Goal: Information Seeking & Learning: Learn about a topic

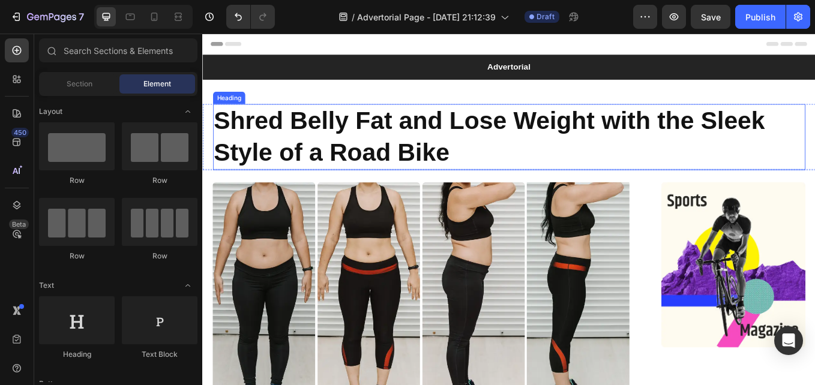
click at [348, 156] on h1 "Shred Belly Fat and Lose Weight with the Sleek Style of a Road Bike" at bounding box center [562, 154] width 696 height 77
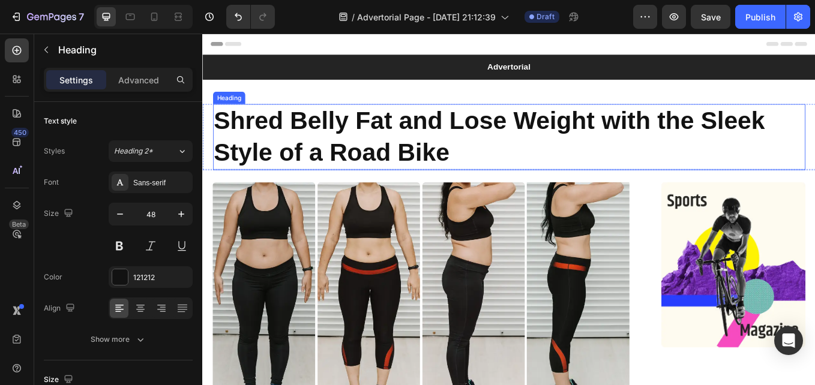
click at [348, 156] on h1 "Shred Belly Fat and Lose Weight with the Sleek Style of a Road Bike" at bounding box center [562, 154] width 696 height 77
click at [348, 156] on p "Shred Belly Fat and Lose Weight with the Sleek Style of a Road Bike" at bounding box center [562, 155] width 694 height 75
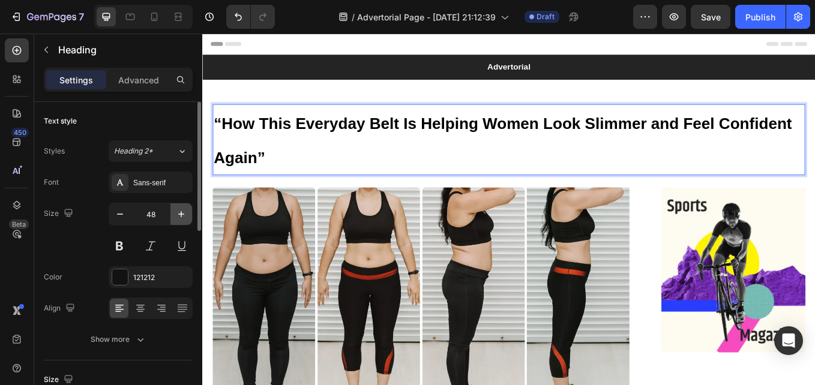
click at [170, 215] on button "button" at bounding box center [181, 214] width 22 height 22
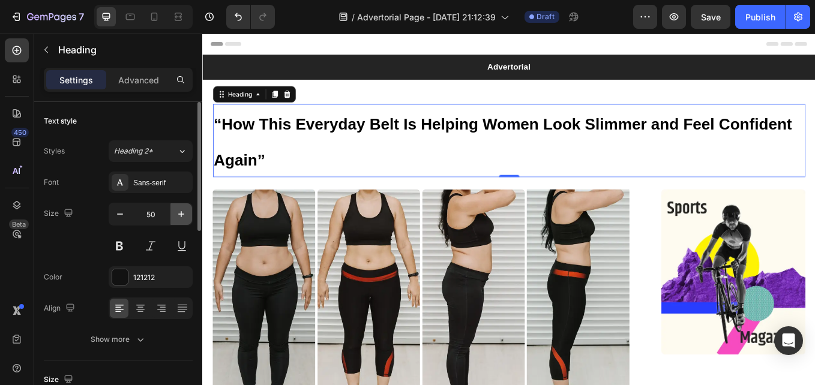
click at [172, 215] on button "button" at bounding box center [181, 214] width 22 height 22
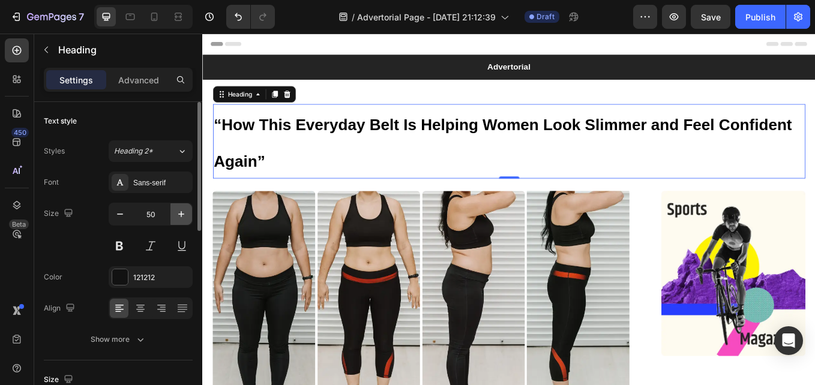
click at [172, 215] on button "button" at bounding box center [181, 214] width 22 height 22
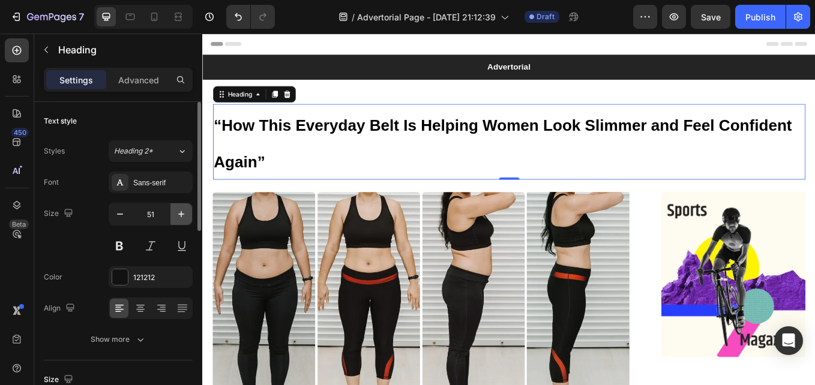
click at [172, 215] on button "button" at bounding box center [181, 214] width 22 height 22
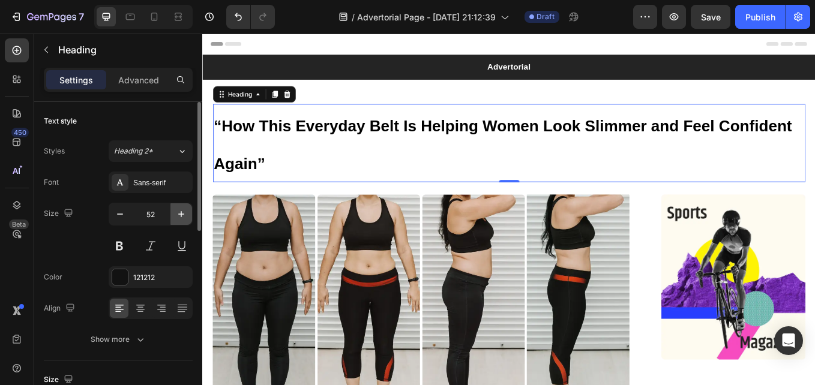
click at [172, 215] on button "button" at bounding box center [181, 214] width 22 height 22
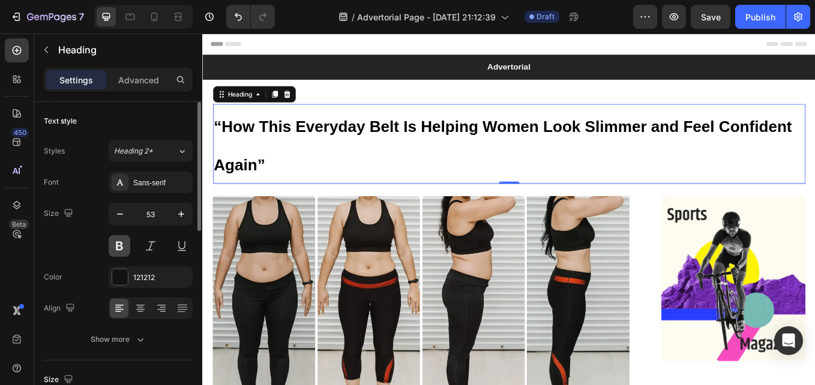
click at [125, 243] on button at bounding box center [120, 246] width 22 height 22
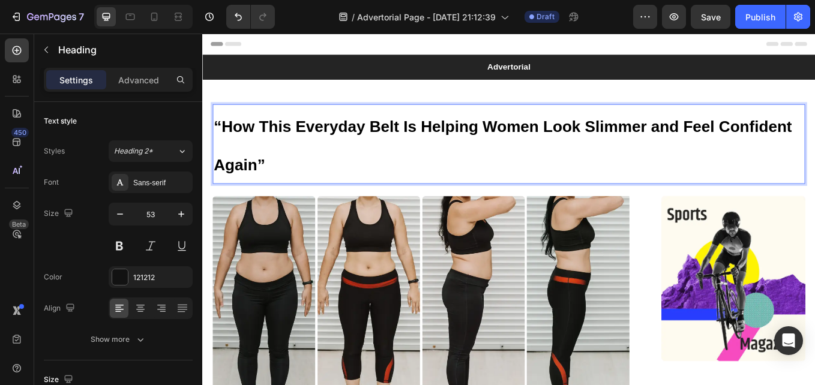
drag, startPoint x: 369, startPoint y: 187, endPoint x: 216, endPoint y: 133, distance: 162.3
drag, startPoint x: 216, startPoint y: 133, endPoint x: 411, endPoint y: 151, distance: 195.4
click at [411, 151] on strong "“How This Everyday Belt Is Helping Women Look Slimmer and Feel Confident Again”" at bounding box center [555, 165] width 680 height 66
click at [293, 182] on p "“How This Everyday Belt Is Helping Women Look Slimmer and Feel Confident Again”" at bounding box center [562, 163] width 694 height 91
drag, startPoint x: 293, startPoint y: 182, endPoint x: 220, endPoint y: 124, distance: 93.2
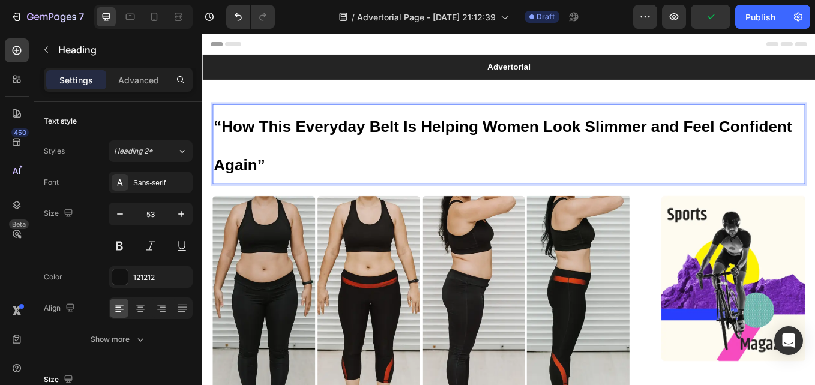
drag, startPoint x: 220, startPoint y: 124, endPoint x: 452, endPoint y: 168, distance: 236.4
click at [452, 168] on p "“How This Everyday Belt Is Helping Women Look Slimmer and Feel Confident Again”" at bounding box center [562, 163] width 694 height 91
click at [279, 185] on p "“How This Everyday Belt Is Helping Women Look Slimmer and Feel Confident Again”" at bounding box center [562, 163] width 694 height 91
drag, startPoint x: 277, startPoint y: 184, endPoint x: 268, endPoint y: 183, distance: 8.5
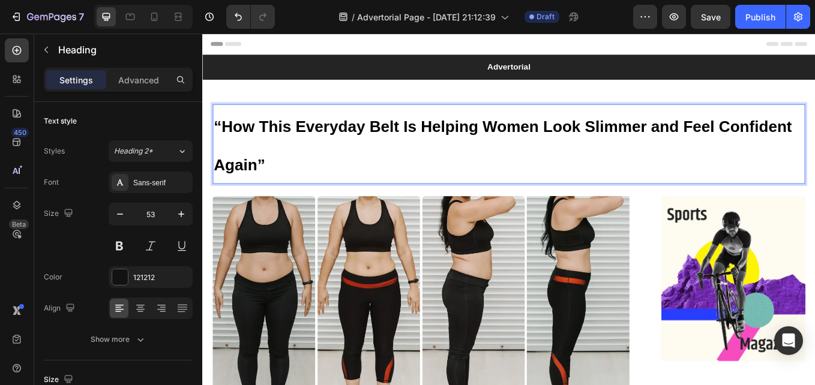
click at [268, 183] on strong "“How This Everyday Belt Is Helping Women Look Slimmer and Feel Confident Again”" at bounding box center [555, 165] width 680 height 66
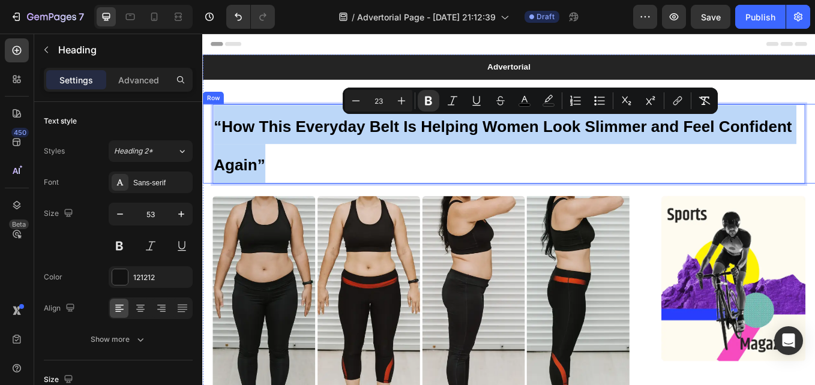
drag, startPoint x: 282, startPoint y: 184, endPoint x: 213, endPoint y: 134, distance: 85.1
click at [213, 134] on div "“How This Everyday Belt Is Helping Women Look Slimmer and Feel Confident Again”…" at bounding box center [562, 163] width 720 height 94
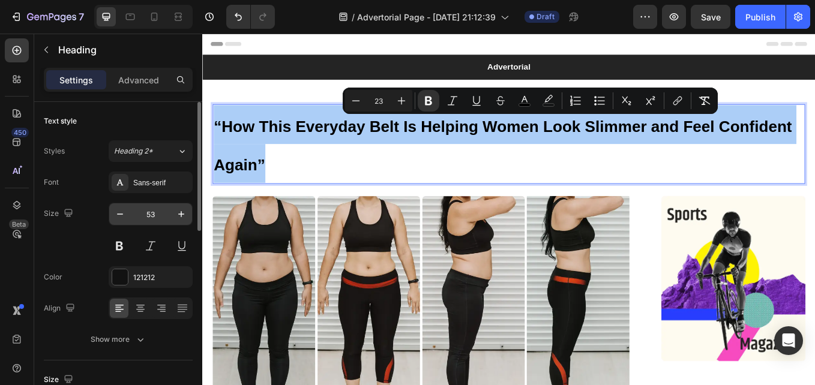
click at [147, 215] on input "53" at bounding box center [151, 214] width 40 height 22
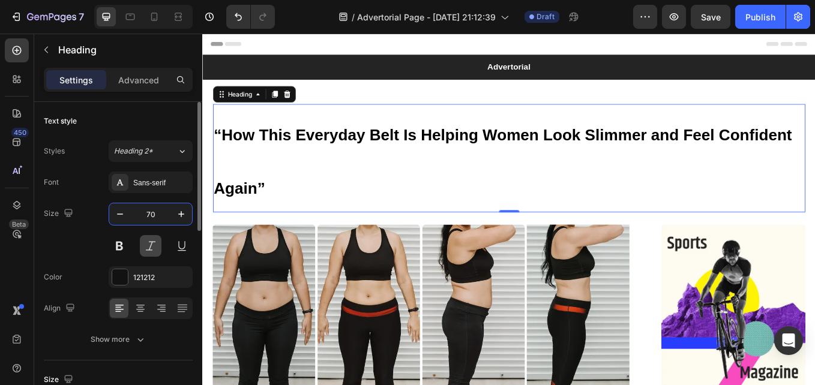
type input "7"
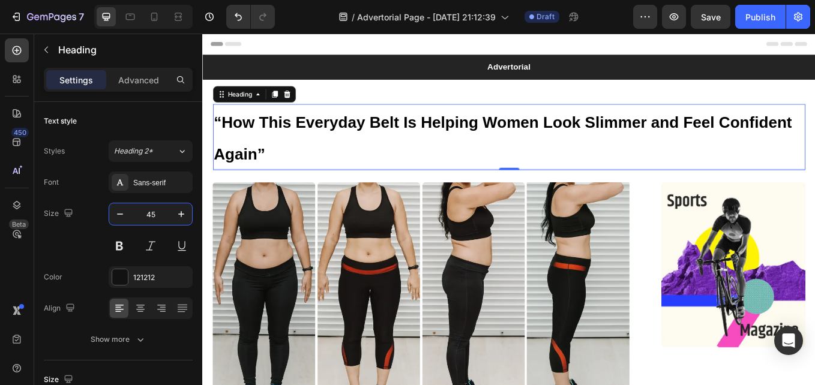
type input "45"
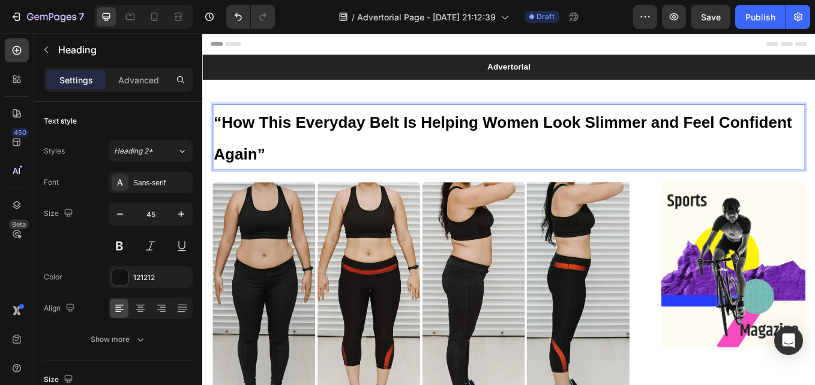
click at [299, 169] on p "“How This Everyday Belt Is Helping Women Look Slimmer and Feel Confident Again”" at bounding box center [562, 155] width 694 height 75
drag, startPoint x: 299, startPoint y: 169, endPoint x: 192, endPoint y: 112, distance: 121.1
drag, startPoint x: 192, startPoint y: 112, endPoint x: 484, endPoint y: 164, distance: 297.0
click at [484, 164] on p "“How This Everyday Belt Is Helping Women Look Slimmer and Feel Confident Again”" at bounding box center [562, 155] width 694 height 75
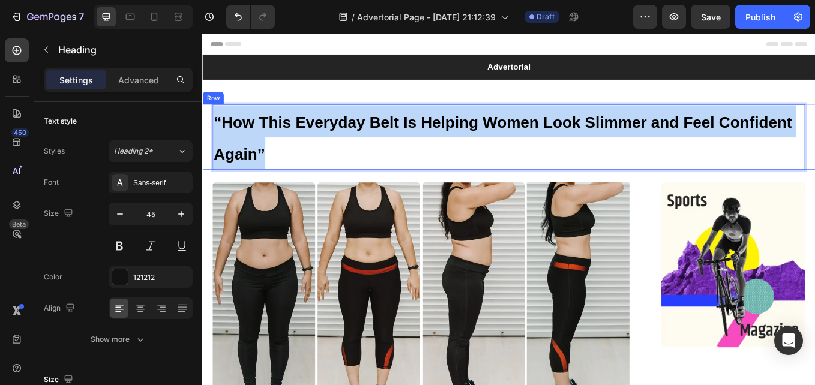
drag, startPoint x: 281, startPoint y: 170, endPoint x: 211, endPoint y: 140, distance: 76.1
click at [211, 140] on div "“How This Everyday Belt Is Helping Women Look Slimmer and Feel Confident Again”…" at bounding box center [562, 154] width 720 height 77
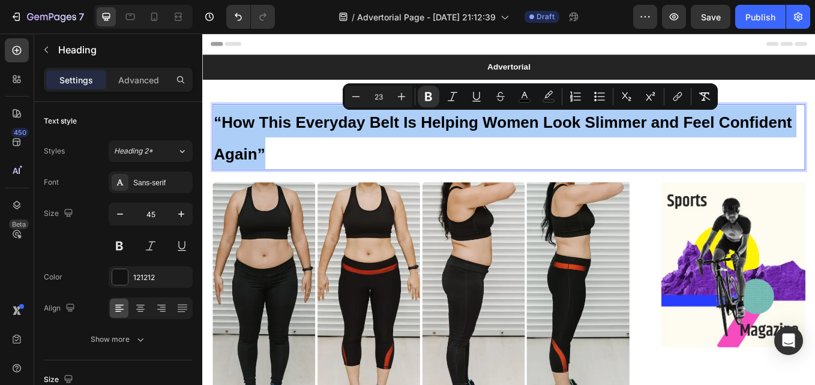
click at [378, 97] on input "23" at bounding box center [379, 96] width 24 height 14
type input "50"
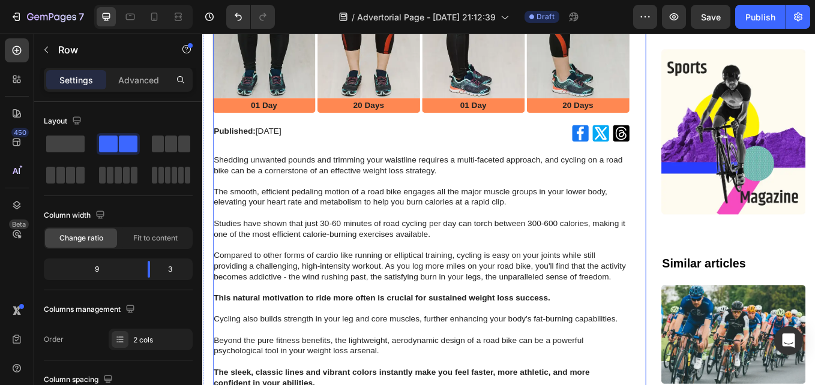
scroll to position [369, 0]
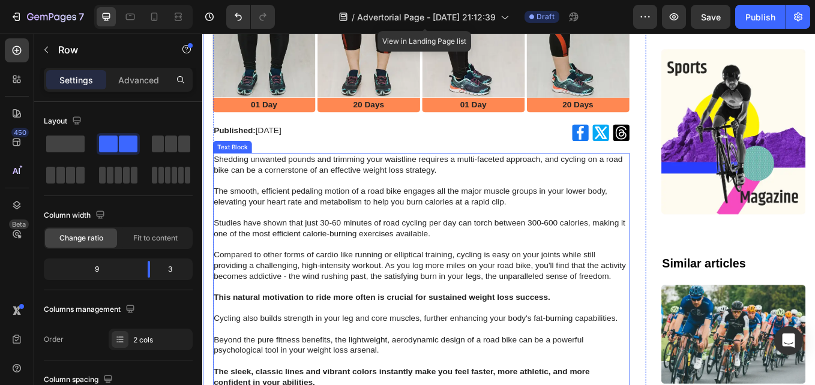
click at [218, 176] on p "Shedding unwanted pounds and trimming your waistline requires a multi-faceted a…" at bounding box center [458, 206] width 487 height 62
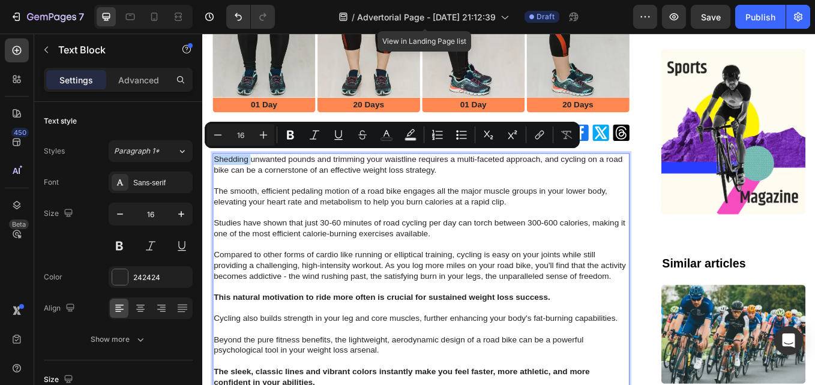
click at [236, 179] on p "Shedding unwanted pounds and trimming your waistline requires a multi-faceted a…" at bounding box center [458, 206] width 487 height 62
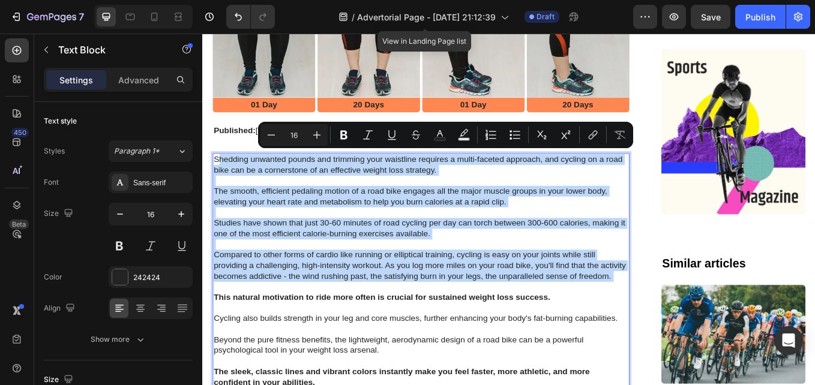
drag, startPoint x: 220, startPoint y: 175, endPoint x: 425, endPoint y: 338, distance: 261.8
click at [425, 338] on div "Shedding unwanted pounds and trimming your waistline requires a multi-faceted a…" at bounding box center [459, 375] width 490 height 402
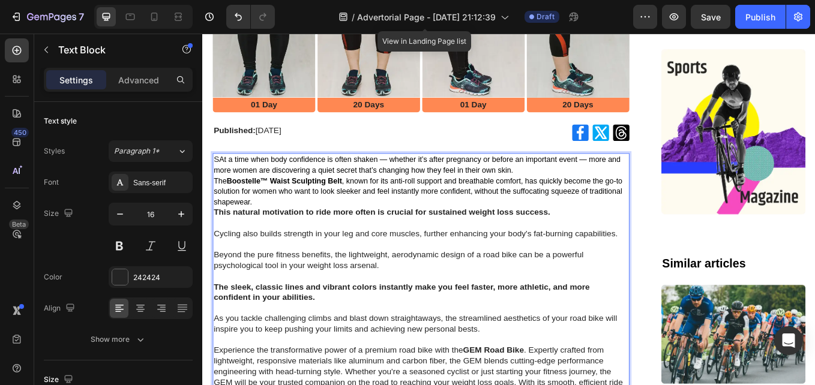
click at [225, 177] on span "At a time when body confidence is often shaken — whether it’s after pregnancy o…" at bounding box center [454, 187] width 478 height 22
click at [426, 218] on span "The Boostelle™ Waist Sculpting Belt , known for its anti-roll support and breat…" at bounding box center [455, 219] width 480 height 35
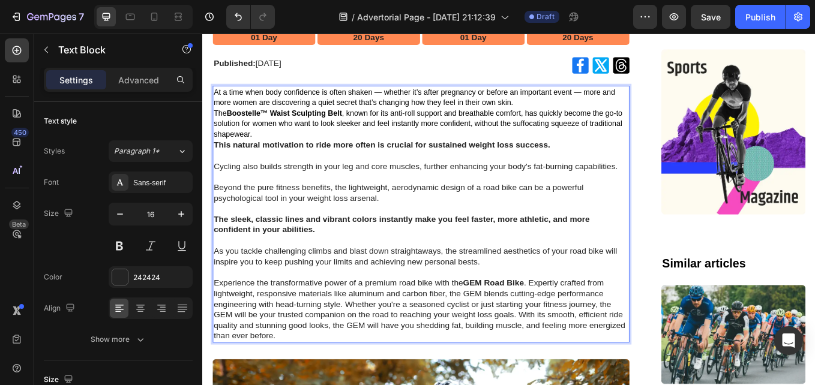
scroll to position [449, 0]
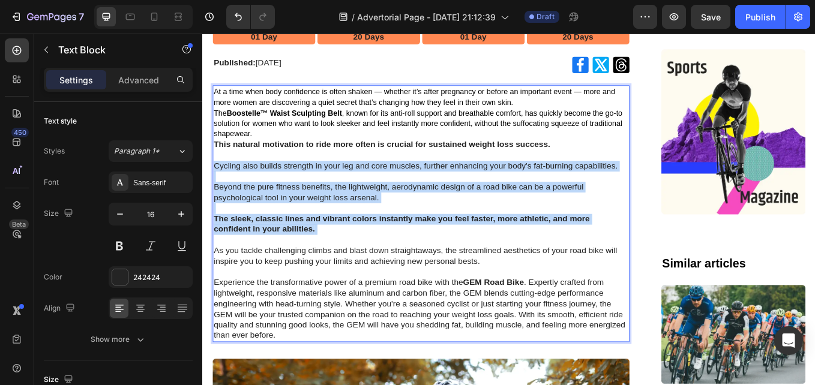
drag, startPoint x: 217, startPoint y: 183, endPoint x: 356, endPoint y: 266, distance: 161.5
click at [356, 266] on div "At a time when body confidence is often shaken — whether it’s after pregnancy o…" at bounding box center [459, 245] width 490 height 302
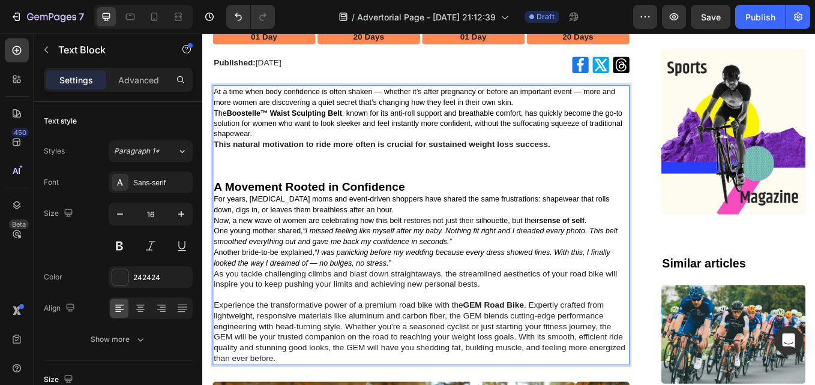
click at [329, 196] on p "Rich Text Editor. Editing area: main" at bounding box center [458, 201] width 487 height 13
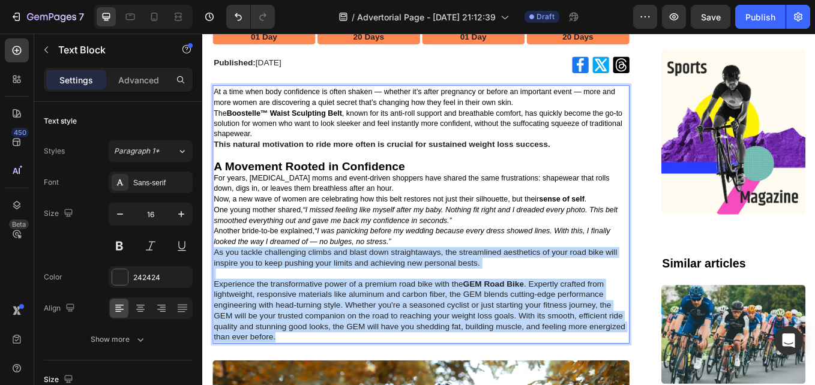
drag, startPoint x: 217, startPoint y: 282, endPoint x: 404, endPoint y: 384, distance: 213.6
click at [404, 384] on p "Another bride-to-be explained, “I was panicking before my wedding because every…" at bounding box center [458, 327] width 487 height 137
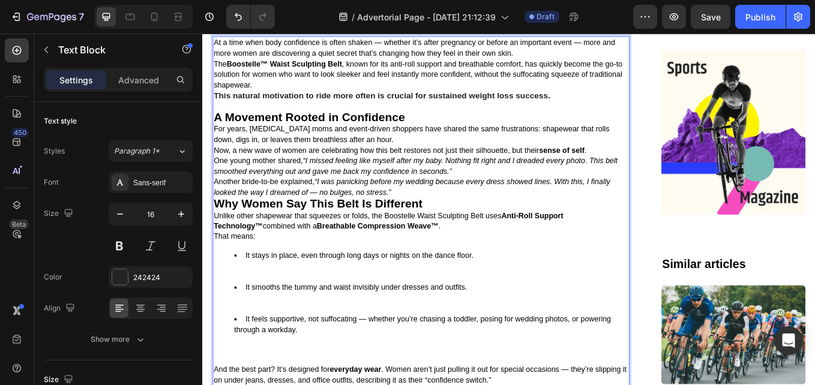
scroll to position [514, 0]
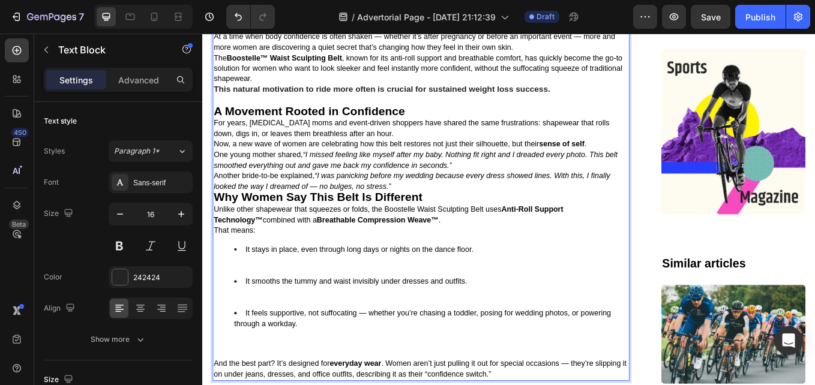
click at [478, 204] on p "Another bride-to-be explained, “I was panicking before my wedding because every…" at bounding box center [458, 213] width 487 height 39
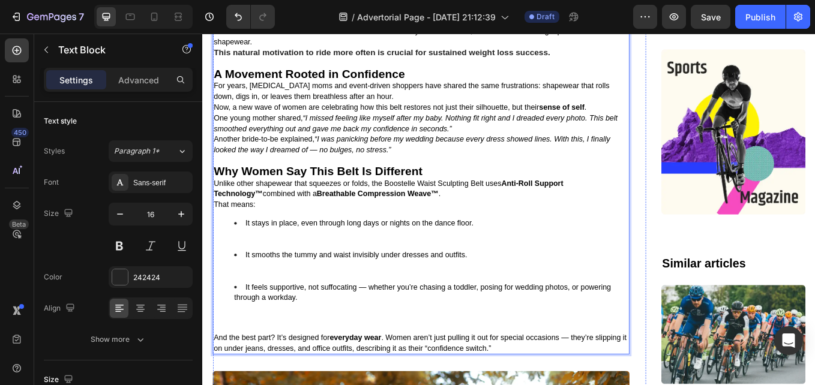
scroll to position [556, 0]
click at [348, 188] on strong "Why Women Say This Belt Is Different" at bounding box center [338, 196] width 246 height 16
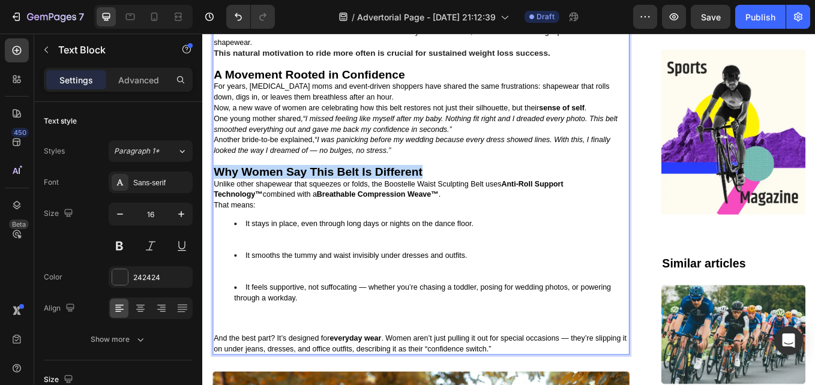
click at [348, 188] on strong "Why Women Say This Belt Is Different" at bounding box center [338, 196] width 246 height 16
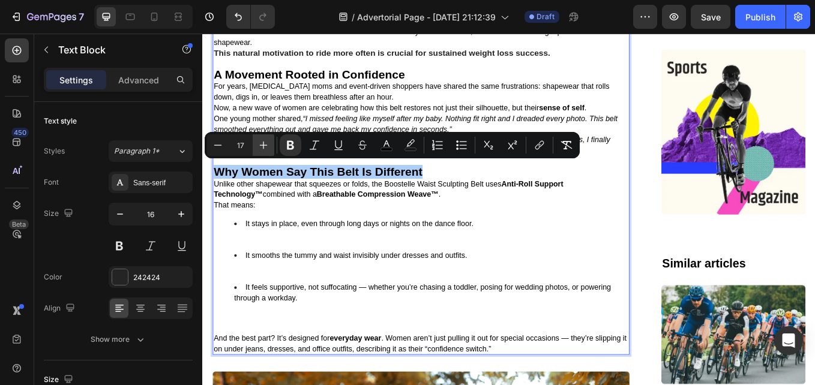
click at [265, 141] on icon "Editor contextual toolbar" at bounding box center [264, 145] width 12 height 12
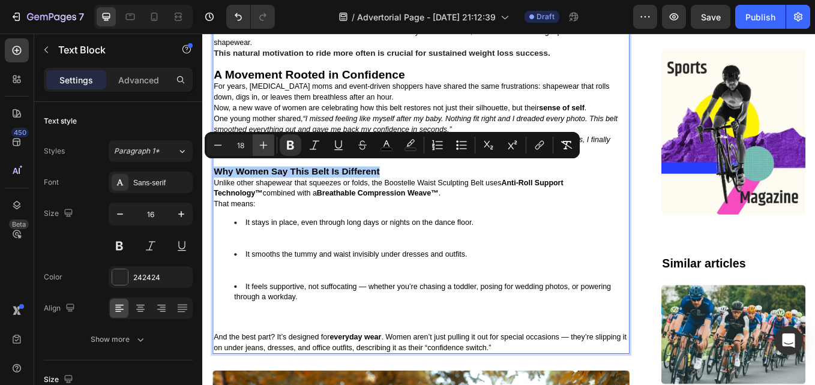
click at [265, 141] on icon "Editor contextual toolbar" at bounding box center [264, 145] width 12 height 12
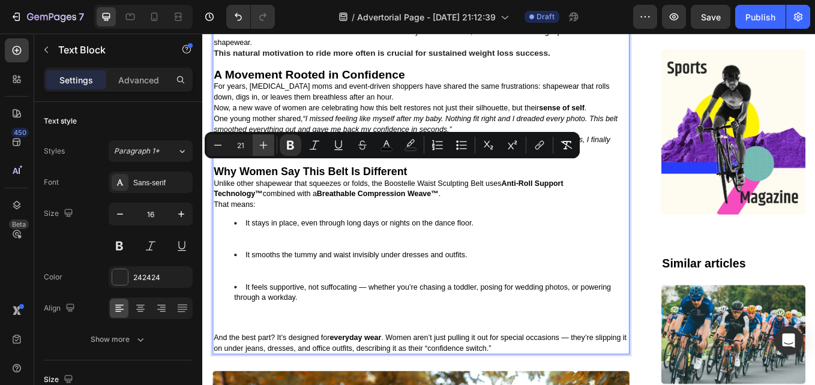
click at [265, 141] on icon "Editor contextual toolbar" at bounding box center [264, 145] width 12 height 12
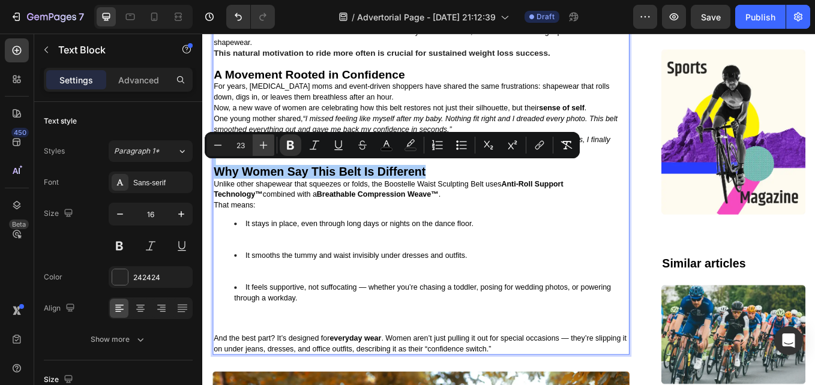
click at [265, 141] on icon "Editor contextual toolbar" at bounding box center [264, 145] width 12 height 12
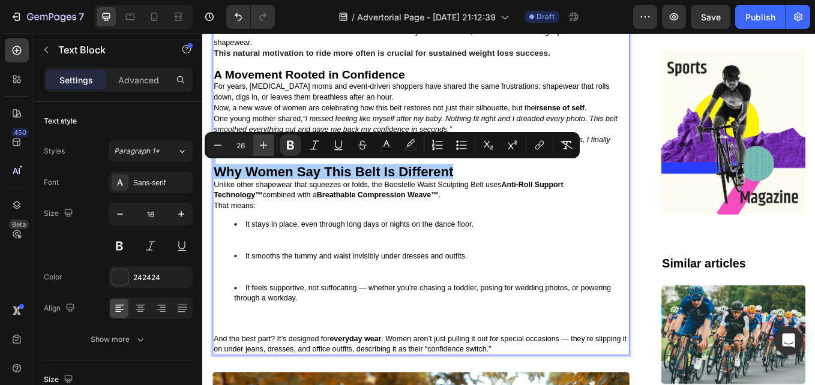
click at [265, 141] on icon "Editor contextual toolbar" at bounding box center [264, 145] width 12 height 12
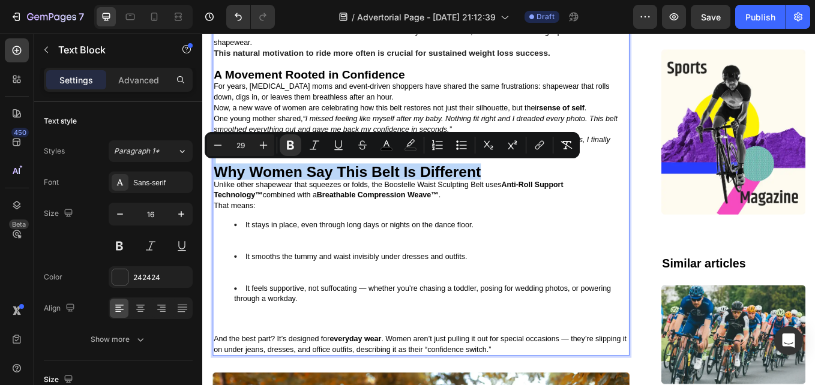
type input "11"
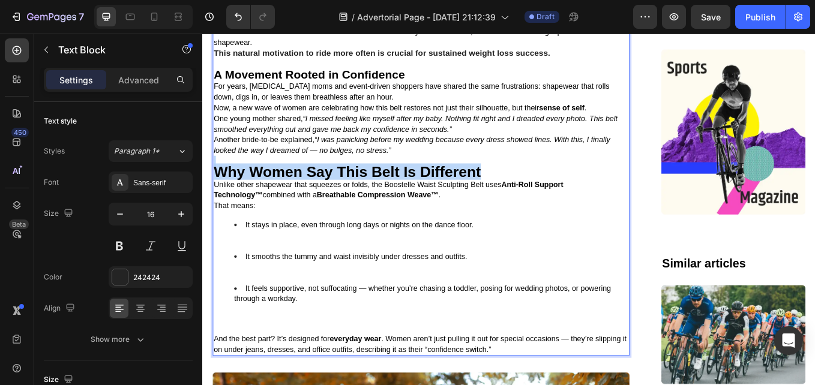
click at [330, 291] on span "It smooths the tummy and waist invisibly under dresses and outfits." at bounding box center [383, 296] width 261 height 10
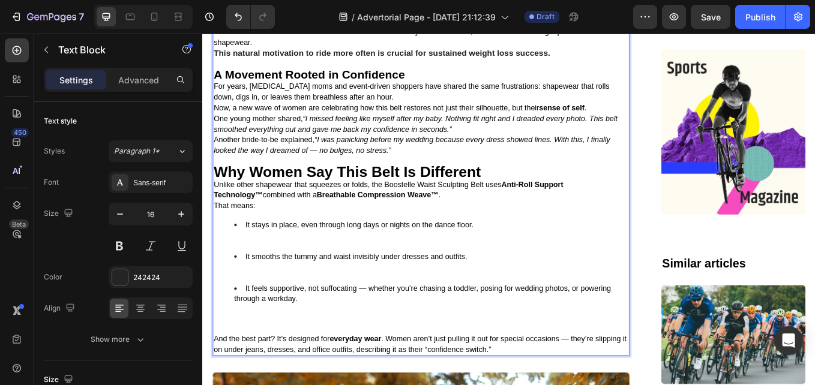
scroll to position [471, 0]
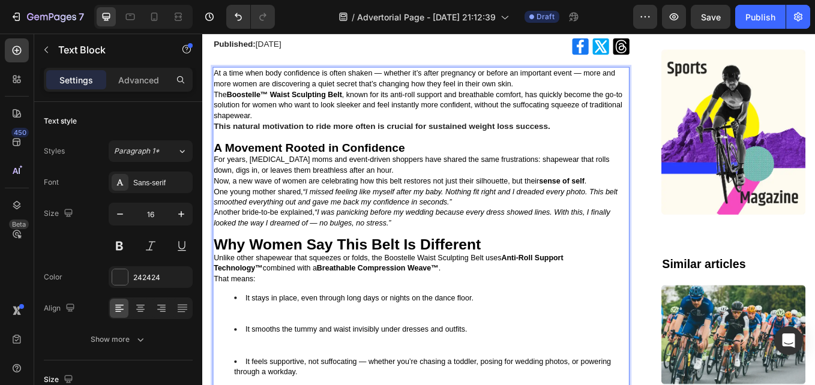
click at [298, 163] on strong "A Movement Rooted in Confidence" at bounding box center [327, 168] width 225 height 16
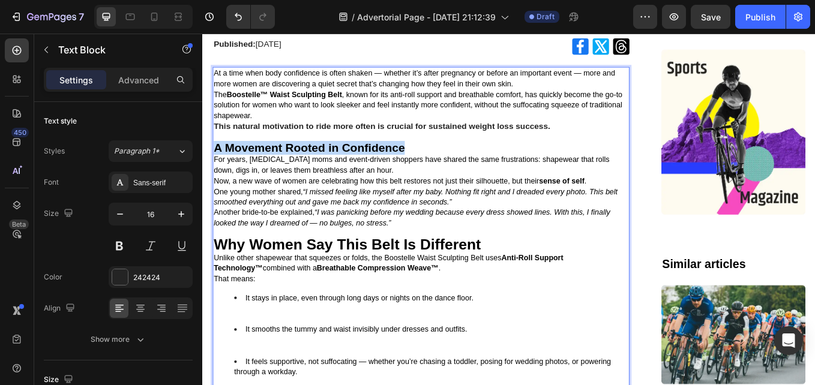
click at [298, 163] on strong "A Movement Rooted in Confidence" at bounding box center [327, 168] width 225 height 16
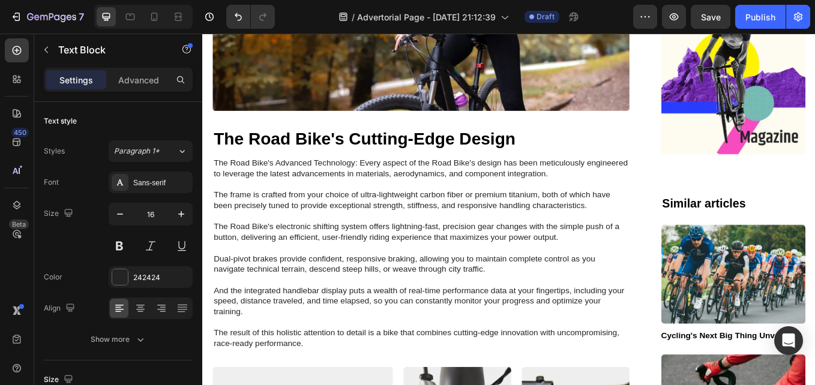
scroll to position [1150, 0]
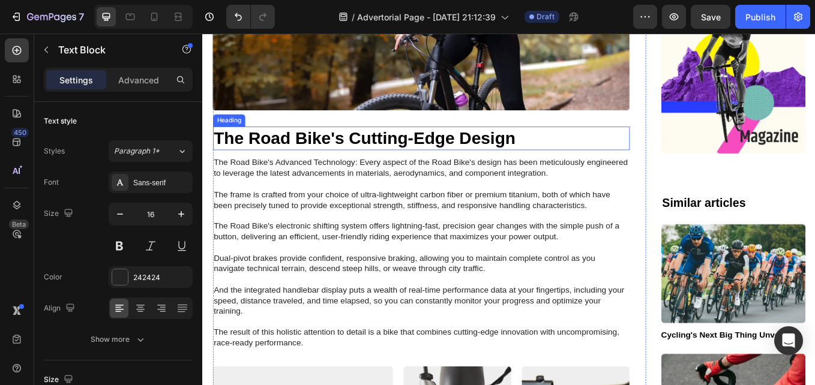
click at [361, 149] on h2 "The Road Bike's Cutting-Edge Design" at bounding box center [459, 157] width 490 height 28
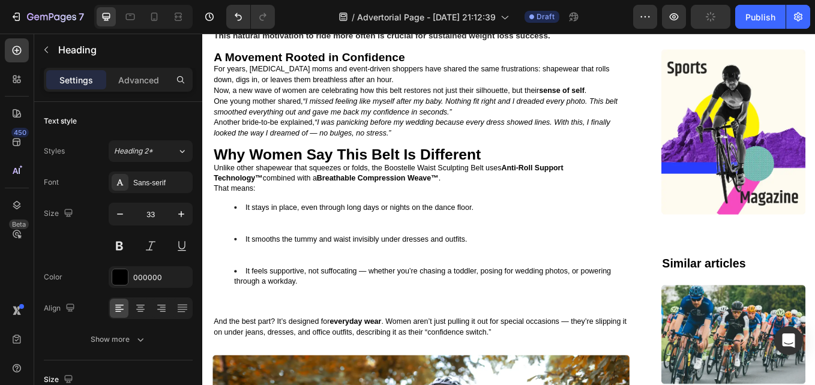
scroll to position [576, 0]
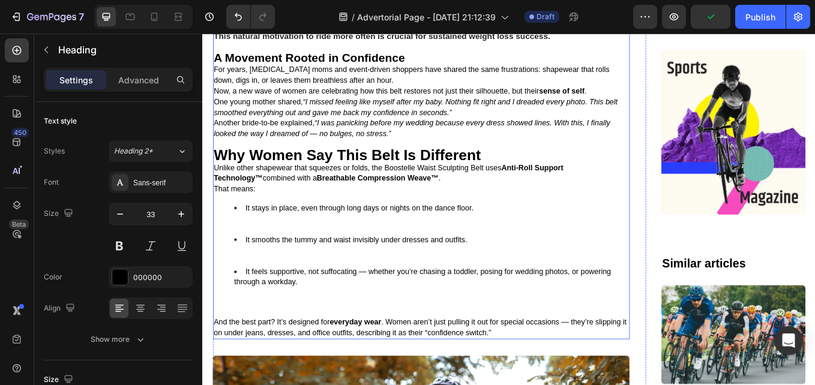
click at [358, 170] on strong "Why Women Say This Belt Is Different" at bounding box center [372, 175] width 314 height 19
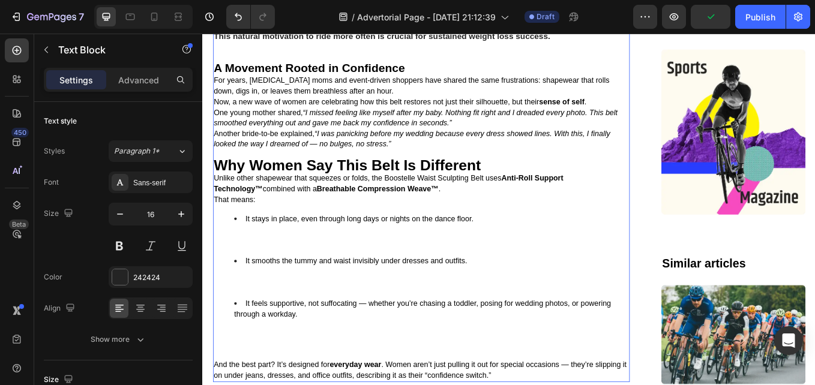
click at [358, 170] on p "Why Women Say This Belt Is Different" at bounding box center [458, 184] width 487 height 28
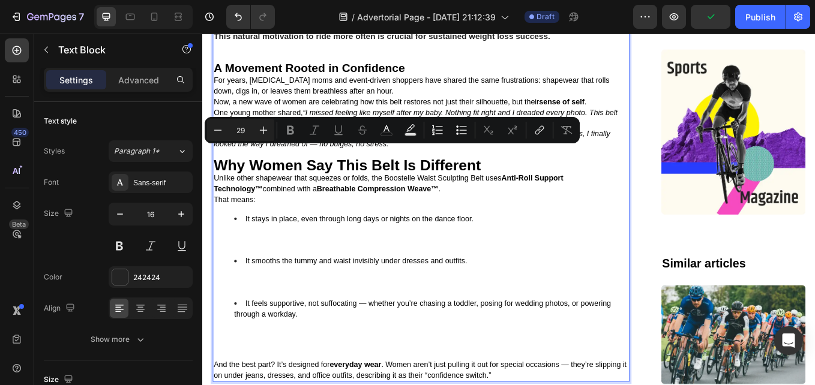
click at [357, 188] on strong "Why Women Say This Belt Is Different" at bounding box center [372, 188] width 314 height 19
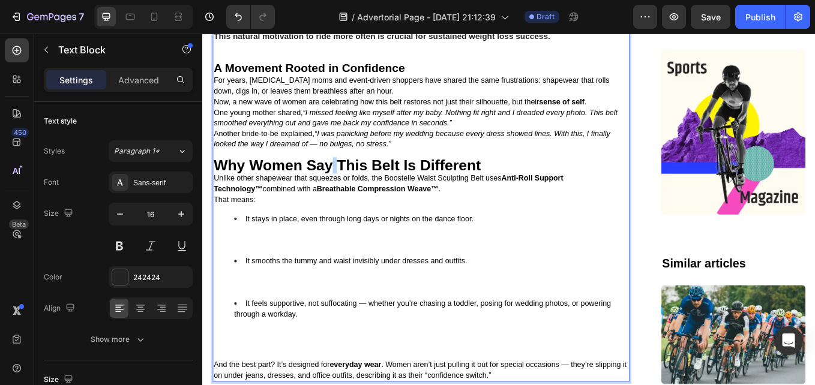
click at [357, 188] on strong "Why Women Say This Belt Is Different" at bounding box center [372, 188] width 314 height 19
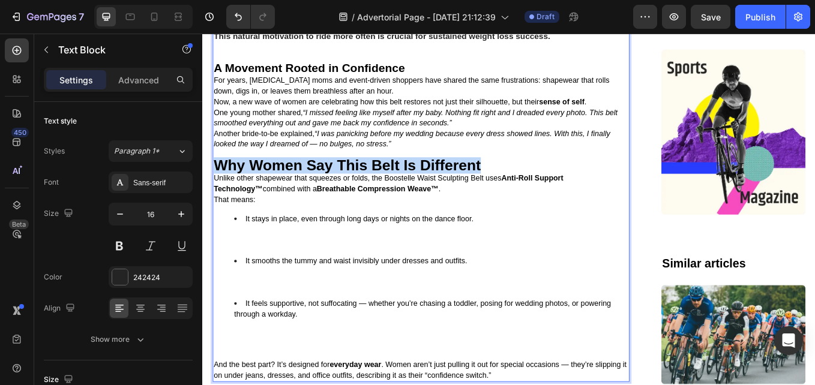
click at [357, 188] on strong "Why Women Say This Belt Is Different" at bounding box center [372, 188] width 314 height 19
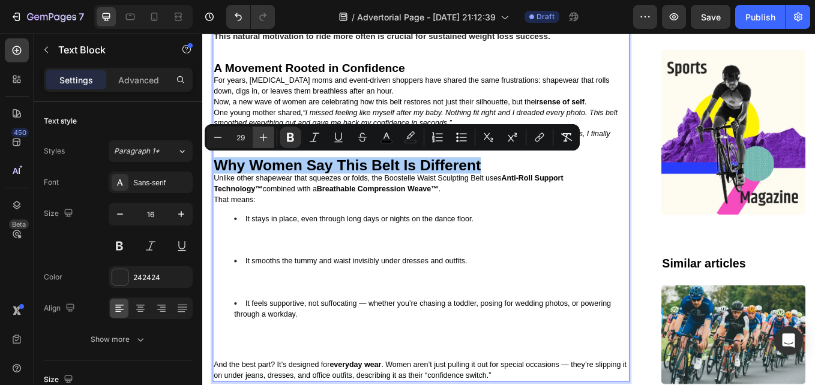
click at [266, 137] on icon "Editor contextual toolbar" at bounding box center [264, 137] width 12 height 12
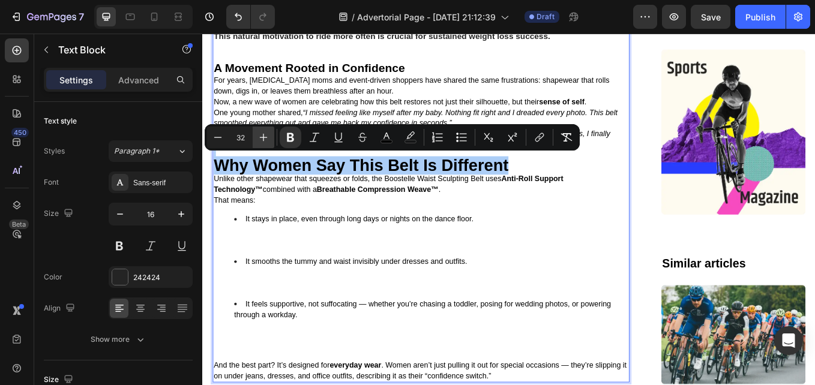
click at [266, 137] on icon "Editor contextual toolbar" at bounding box center [264, 137] width 12 height 12
type input "33"
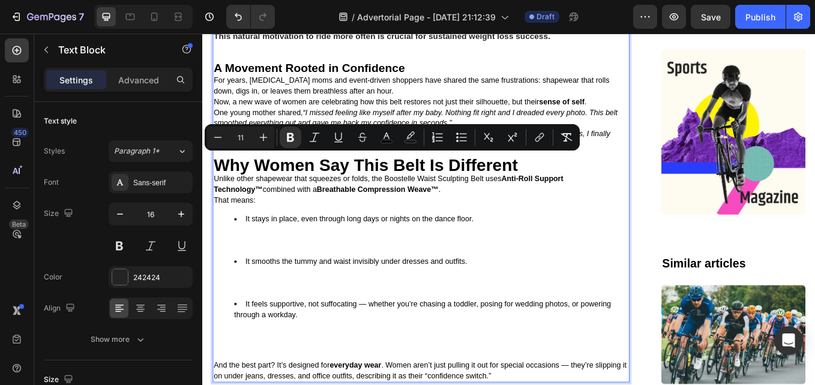
click at [292, 247] on span "It stays in place, even through long days or nights on the dance floor." at bounding box center [387, 252] width 268 height 10
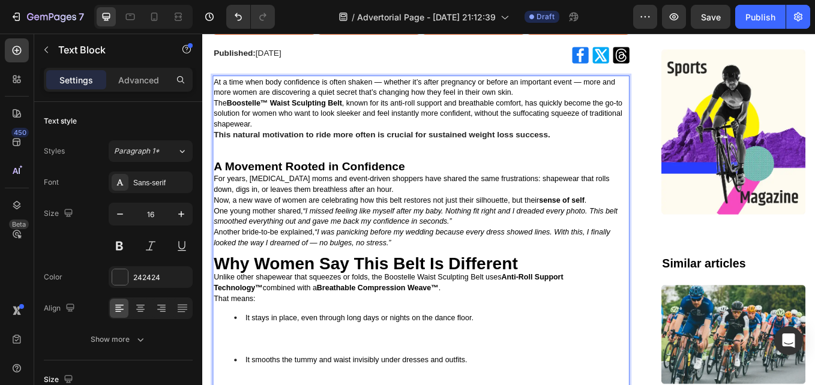
scroll to position [460, 0]
click at [306, 178] on p "The Boostelle™ Waist Sculpting Belt , known for its anti-roll support and breat…" at bounding box center [458, 147] width 487 height 75
click at [306, 182] on strong "A Movement Rooted in Confidence" at bounding box center [327, 190] width 225 height 16
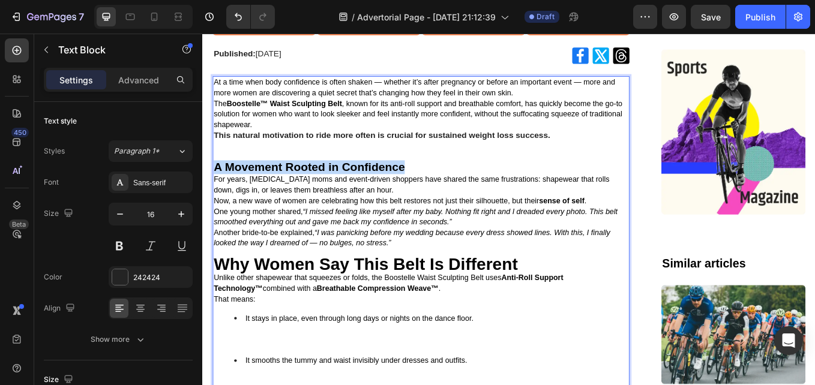
click at [306, 182] on strong "A Movement Rooted in Confidence" at bounding box center [327, 190] width 225 height 16
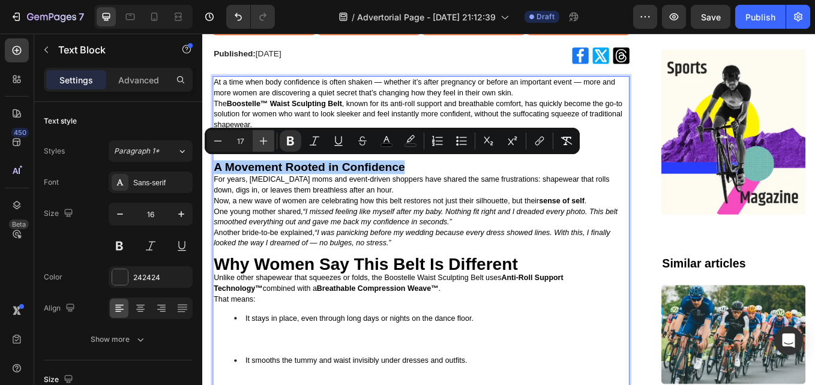
click at [268, 143] on icon "Editor contextual toolbar" at bounding box center [264, 141] width 12 height 12
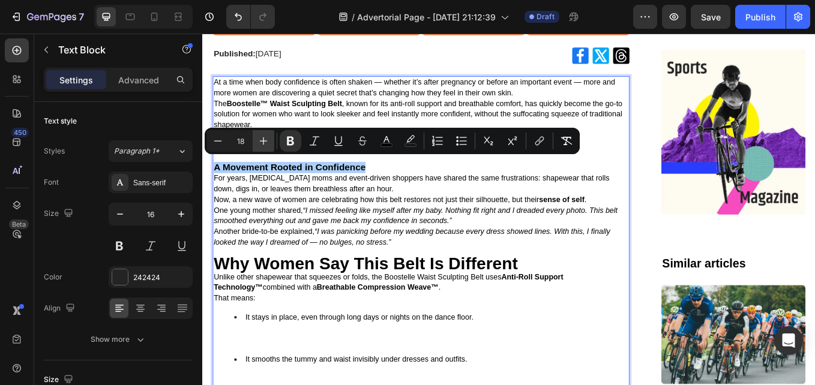
click at [268, 143] on icon "Editor contextual toolbar" at bounding box center [264, 141] width 12 height 12
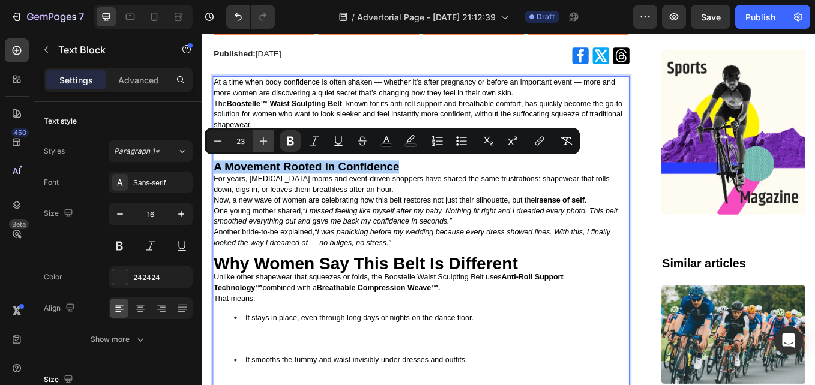
click at [268, 143] on icon "Editor contextual toolbar" at bounding box center [264, 141] width 12 height 12
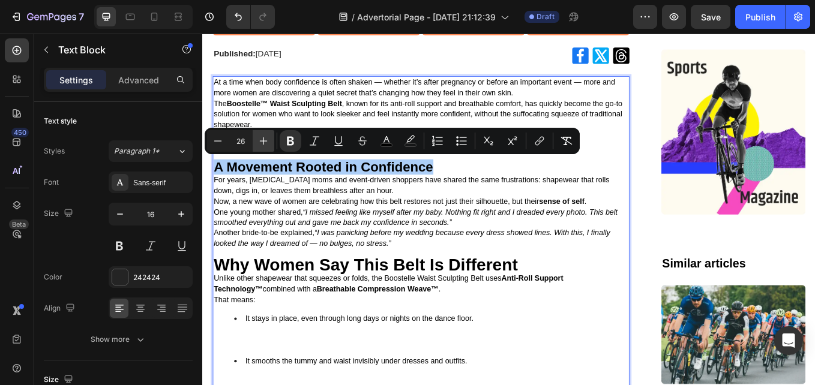
click at [268, 143] on icon "Editor contextual toolbar" at bounding box center [264, 141] width 12 height 12
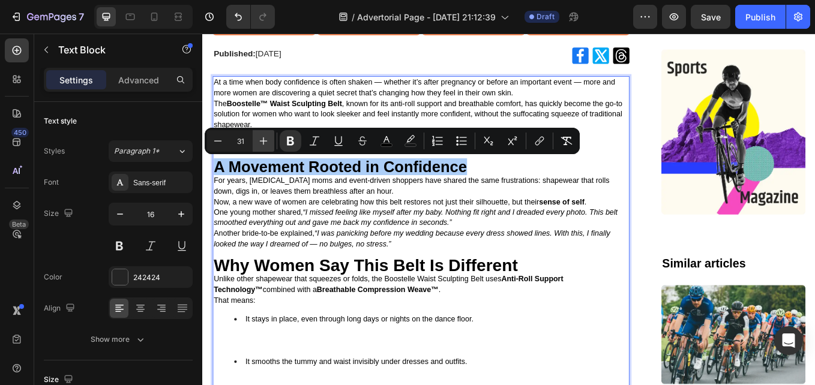
click at [268, 143] on icon "Editor contextual toolbar" at bounding box center [264, 141] width 12 height 12
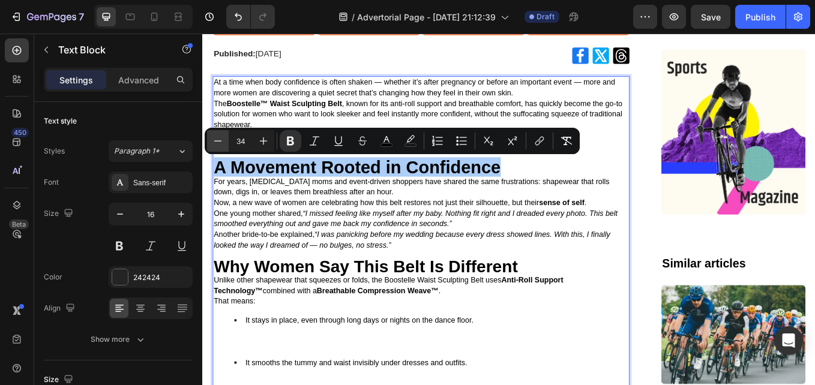
click at [217, 144] on icon "Editor contextual toolbar" at bounding box center [218, 141] width 12 height 12
type input "33"
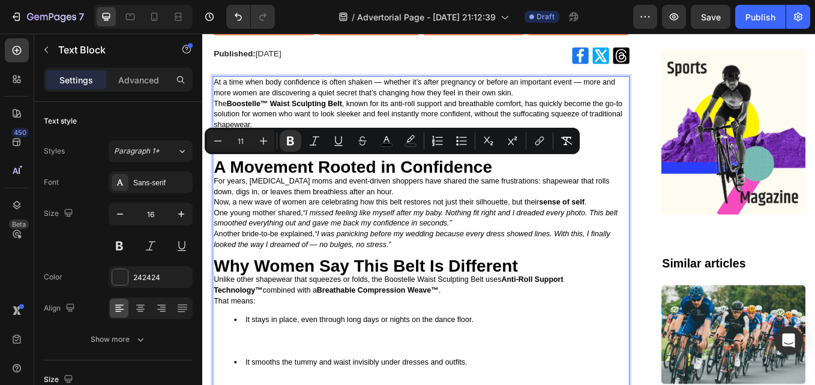
click at [346, 277] on icon "“I was panicking before my wedding because every dress showed lines. With this,…" at bounding box center [448, 275] width 466 height 22
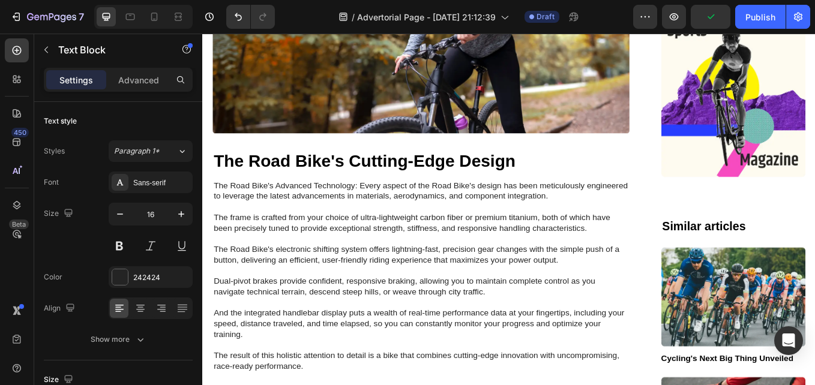
scroll to position [1219, 0]
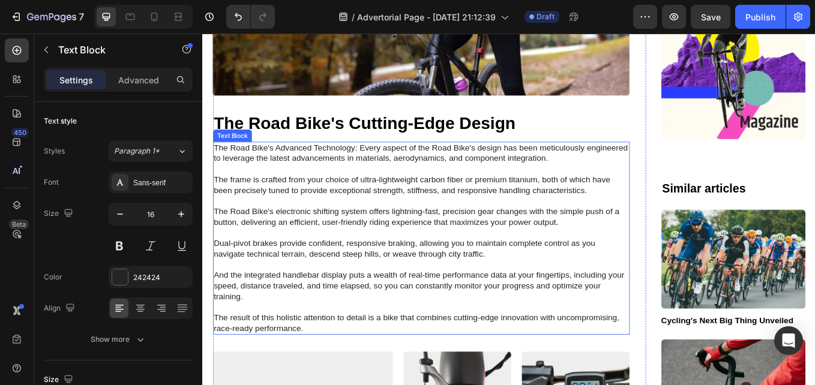
click at [231, 162] on p "The Road Bike's Advanced Technology: Every aspect of the Road Bike's design has…" at bounding box center [458, 274] width 487 height 225
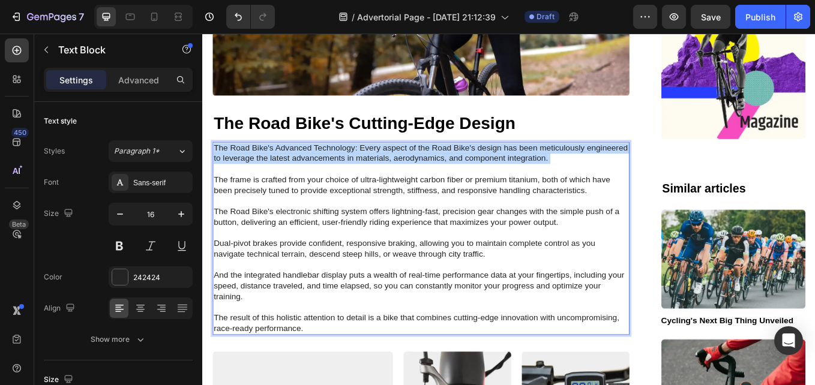
click at [231, 162] on p "The Road Bike's Advanced Technology: Every aspect of the Road Bike's design has…" at bounding box center [458, 274] width 487 height 225
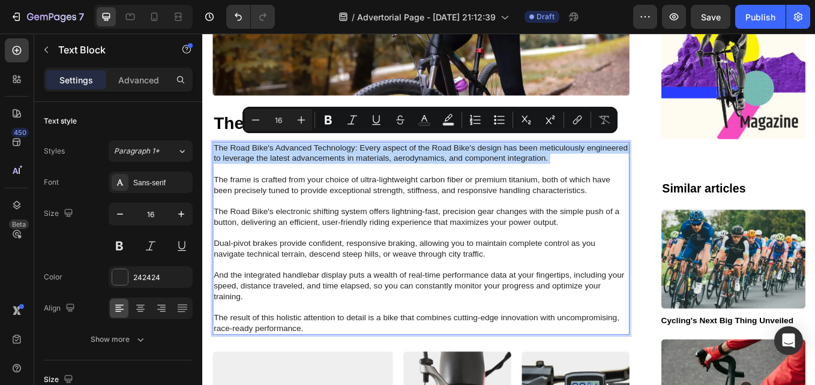
click at [236, 169] on p "The Road Bike's Advanced Technology: Every aspect of the Road Bike's design has…" at bounding box center [458, 274] width 487 height 225
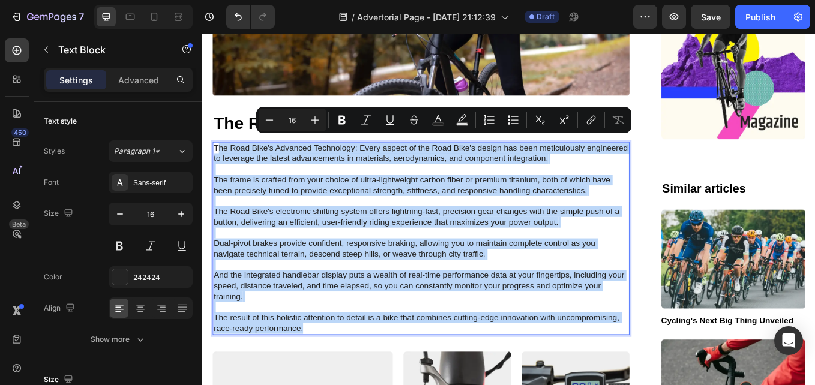
drag, startPoint x: 218, startPoint y: 159, endPoint x: 381, endPoint y: 376, distance: 270.6
click at [381, 376] on p "The Road Bike's Advanced Technology: Every aspect of the Road Bike's design has…" at bounding box center [458, 274] width 487 height 225
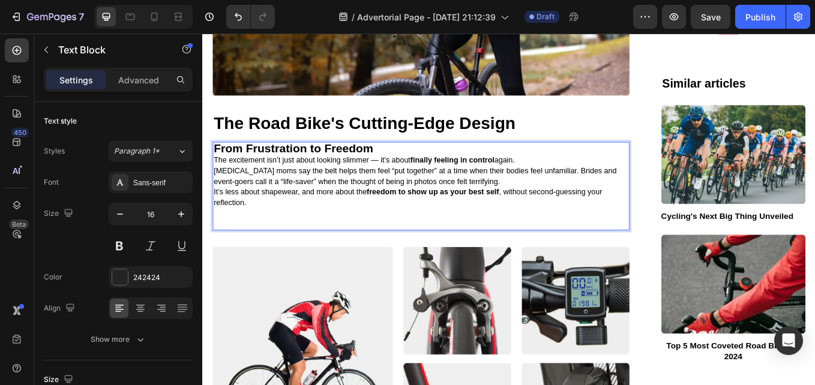
click at [306, 160] on strong "From Frustration to Freedom" at bounding box center [308, 168] width 187 height 16
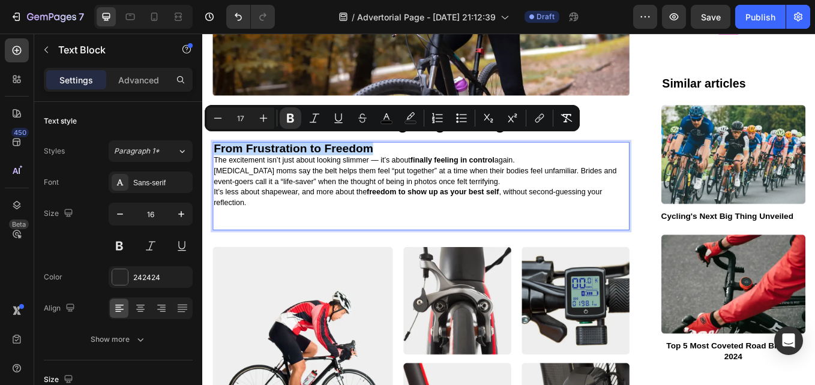
copy strong "From Frustration to Freedom"
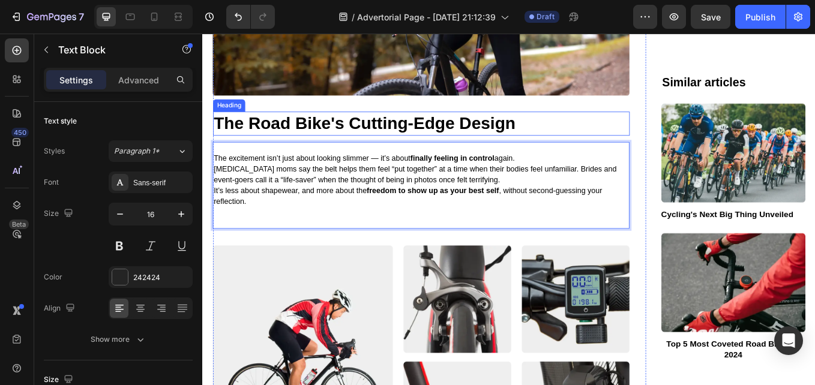
click at [309, 136] on p "The Road Bike's Cutting-Edge Design" at bounding box center [458, 140] width 487 height 26
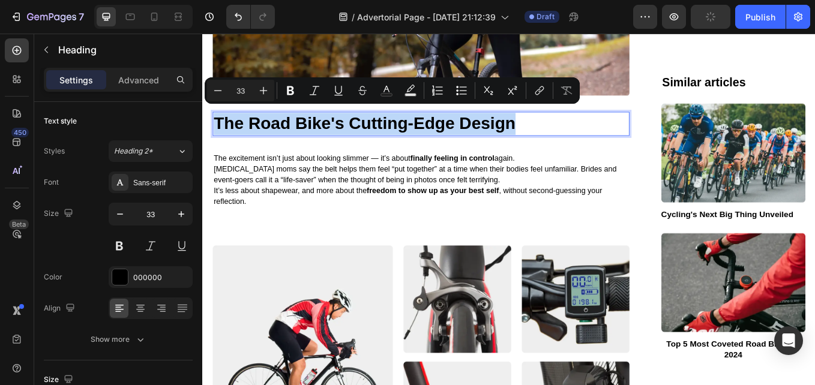
type input "17"
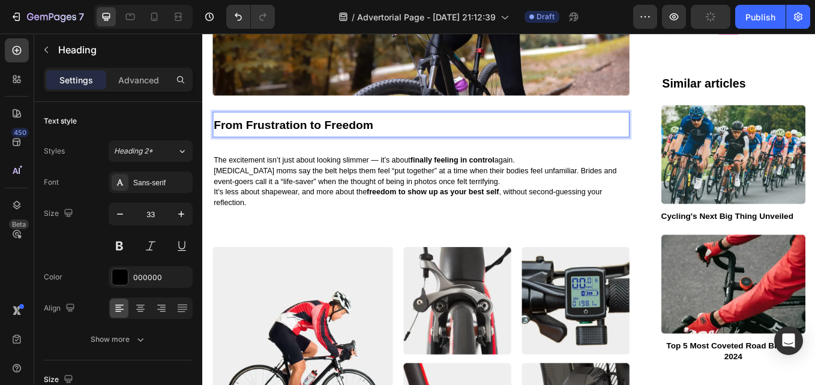
click at [316, 137] on strong "From Frustration to Freedom" at bounding box center [308, 141] width 187 height 16
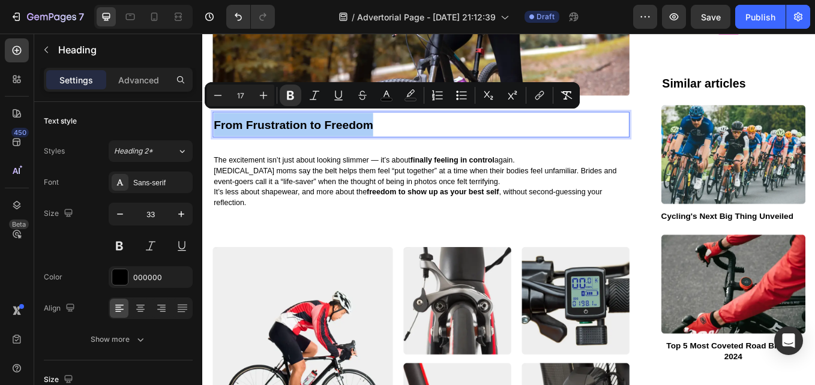
click at [242, 92] on input "17" at bounding box center [241, 95] width 24 height 14
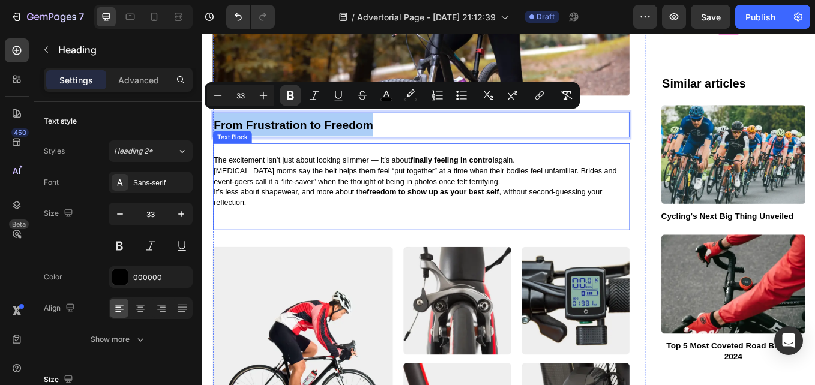
type input "33"
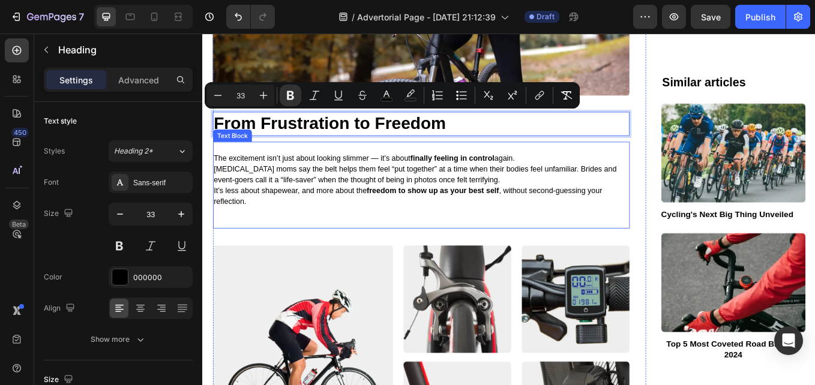
click at [294, 199] on span "[MEDICAL_DATA] moms say the belt helps them feel “put together” at a time when …" at bounding box center [452, 199] width 474 height 22
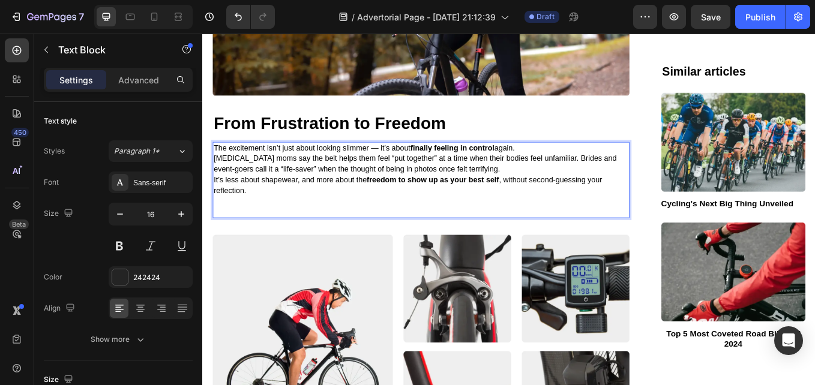
click at [318, 225] on p "Rich Text Editor. Editing area: main" at bounding box center [458, 231] width 487 height 13
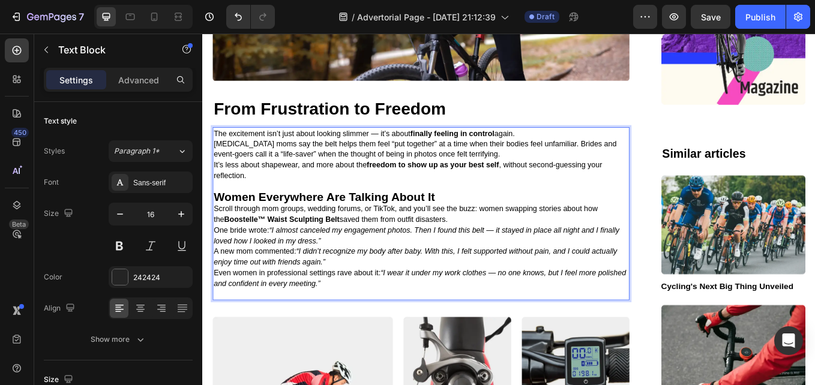
click at [232, 217] on strong "Women Everywhere Are Talking About It" at bounding box center [345, 225] width 260 height 16
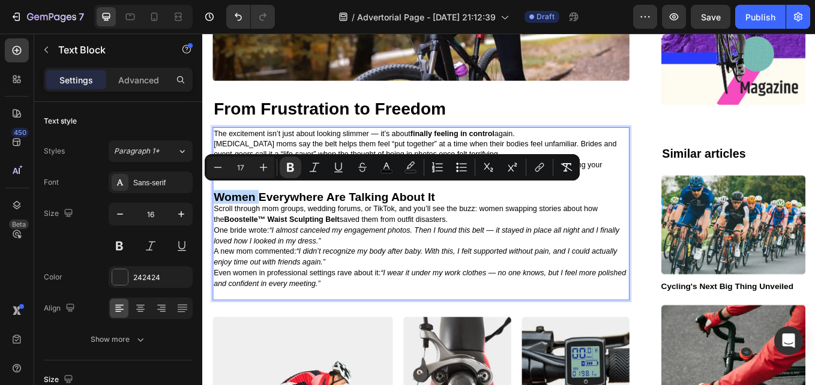
click at [294, 217] on strong "Women Everywhere Are Talking About It" at bounding box center [345, 225] width 260 height 16
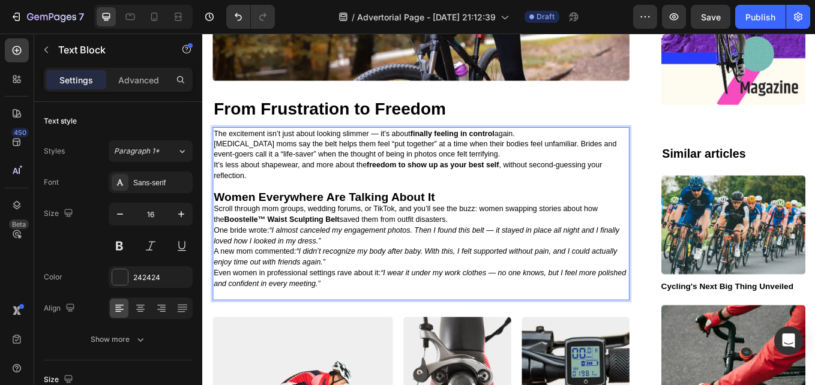
click at [226, 217] on strong "Women Everywhere Are Talking About It" at bounding box center [345, 225] width 260 height 16
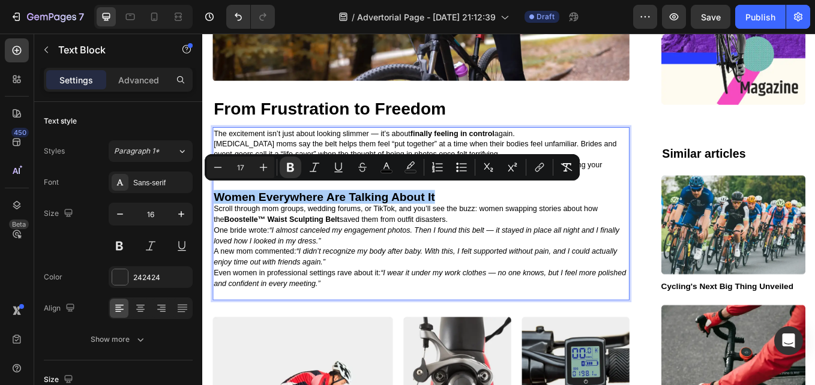
click at [244, 167] on input "17" at bounding box center [241, 167] width 24 height 14
type input "33"
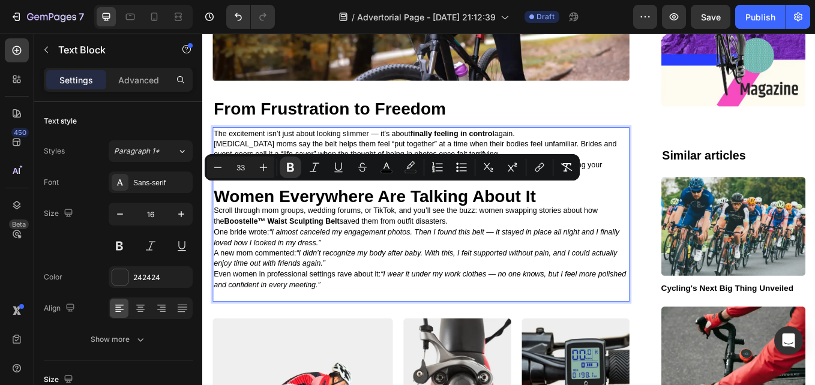
click at [423, 295] on p "A new mom commented: “I didn’t recognize my body after baby. With this, I felt …" at bounding box center [458, 297] width 487 height 25
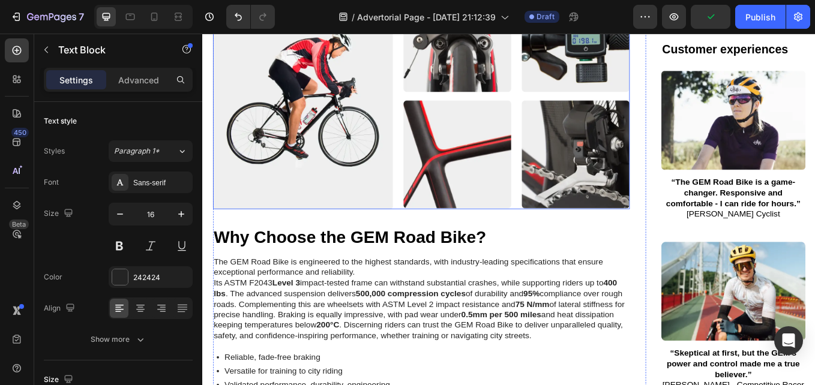
scroll to position [1718, 0]
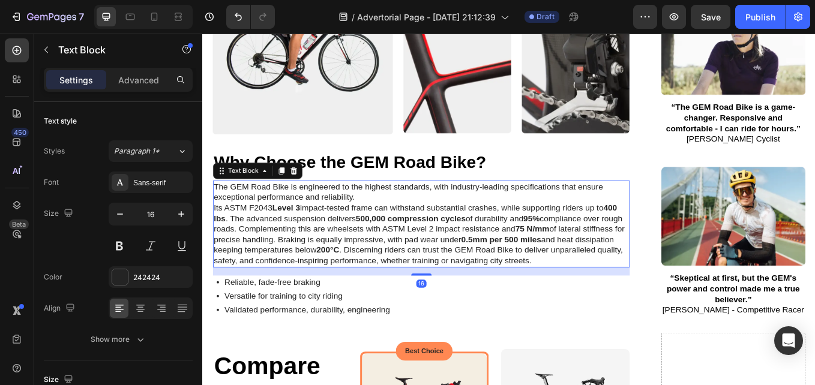
click at [330, 274] on p "The GEM Road Bike is engineered to the highest standards, with industry-leading…" at bounding box center [458, 258] width 487 height 100
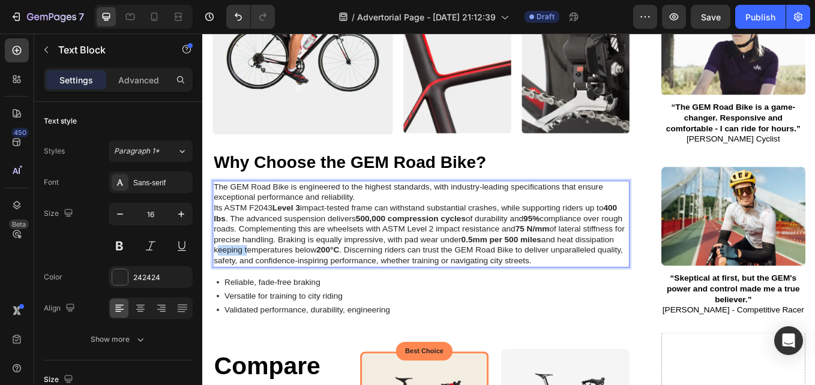
click at [330, 274] on p "The GEM Road Bike is engineered to the highest standards, with industry-leading…" at bounding box center [458, 258] width 487 height 100
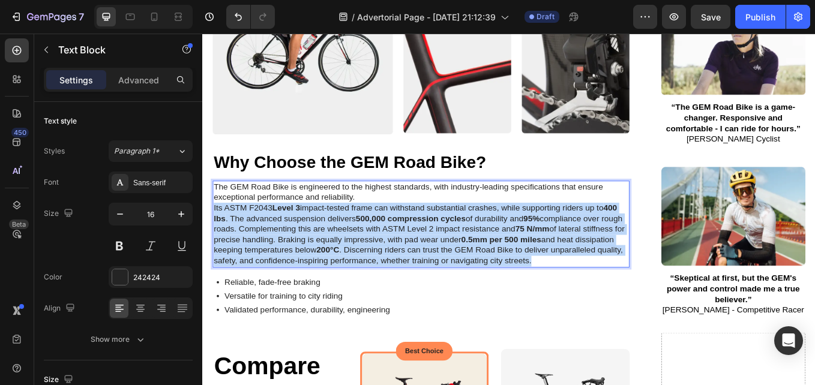
click at [330, 274] on p "The GEM Road Bike is engineered to the highest standards, with industry-leading…" at bounding box center [458, 258] width 487 height 100
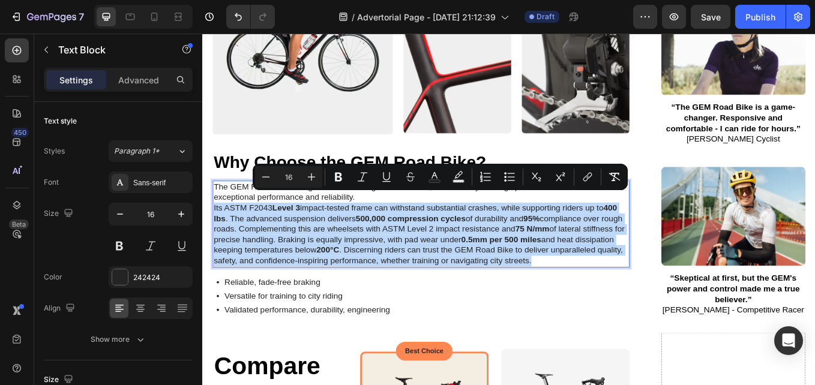
click at [320, 285] on p "The GEM Road Bike is engineered to the highest standards, with industry-leading…" at bounding box center [458, 258] width 487 height 100
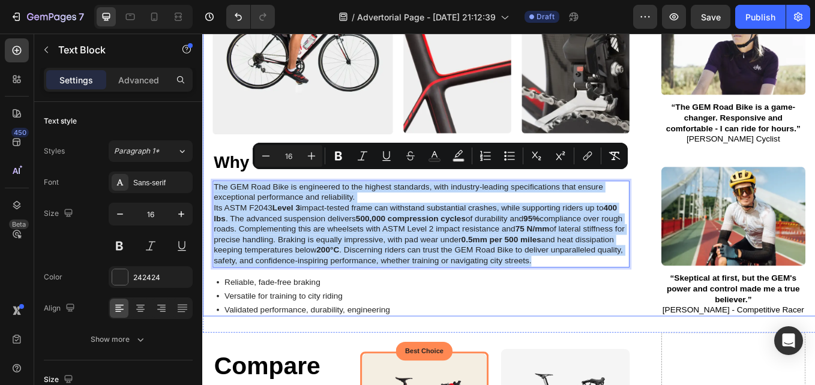
drag, startPoint x: 286, startPoint y: 298, endPoint x: 208, endPoint y: 195, distance: 128.9
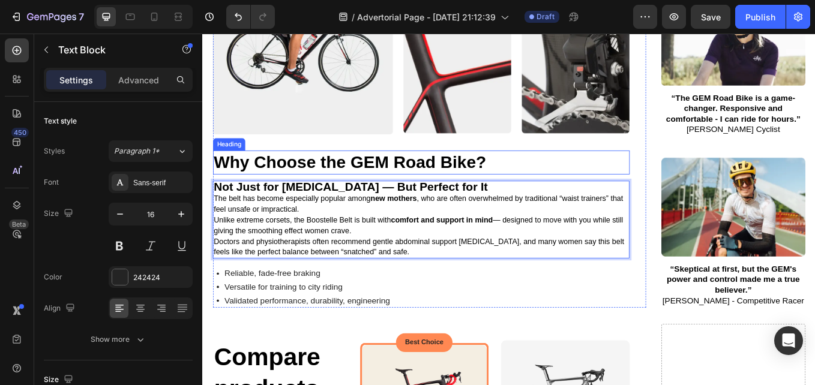
click at [283, 171] on h2 "Why Choose the GEM Road Bike?" at bounding box center [459, 185] width 490 height 28
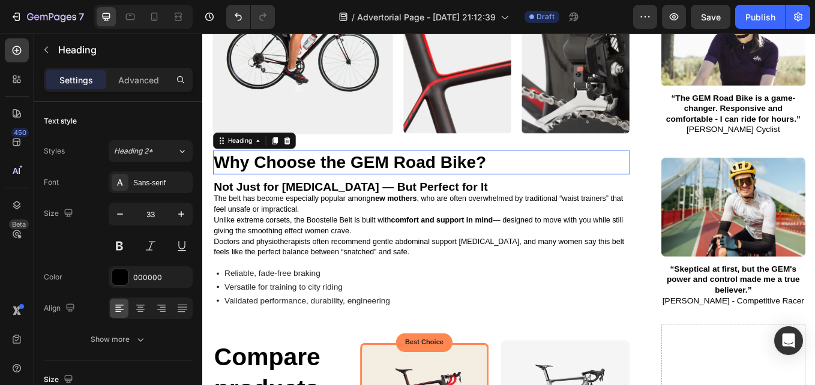
click at [283, 171] on h2 "Why Choose the GEM Road Bike?" at bounding box center [459, 185] width 490 height 28
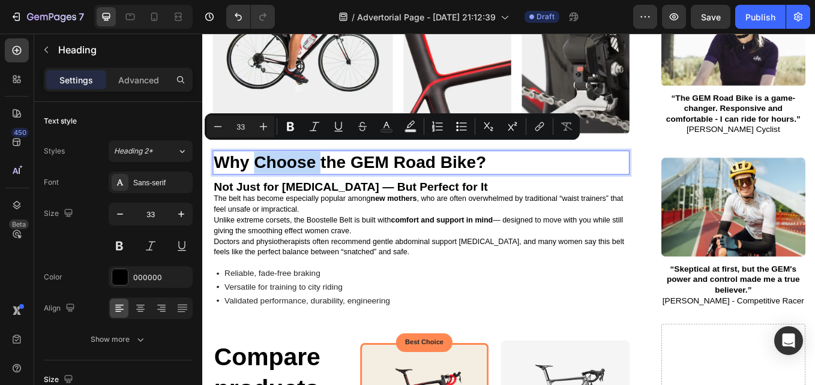
click at [283, 172] on p "Why Choose the GEM Road Bike?" at bounding box center [458, 185] width 487 height 26
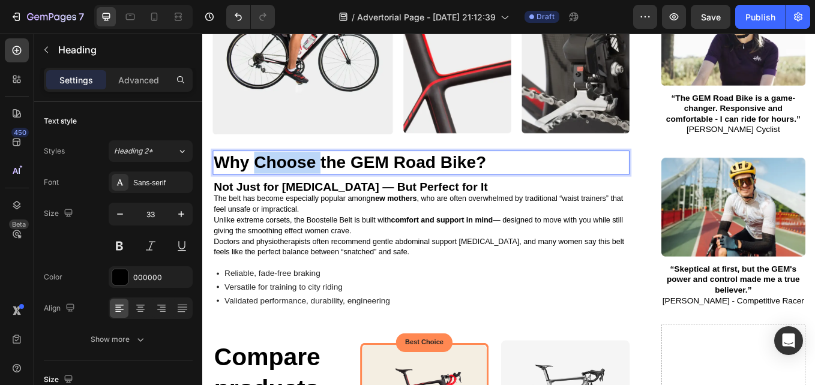
click at [283, 172] on p "Why Choose the GEM Road Bike?" at bounding box center [458, 185] width 487 height 26
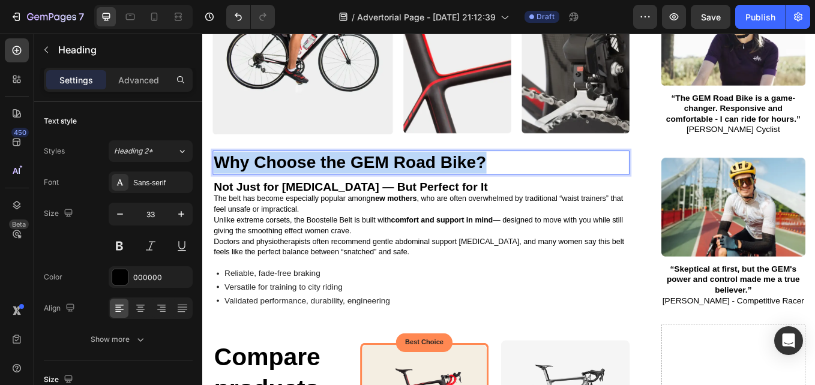
click at [283, 172] on p "Why Choose the GEM Road Bike?" at bounding box center [458, 185] width 487 height 26
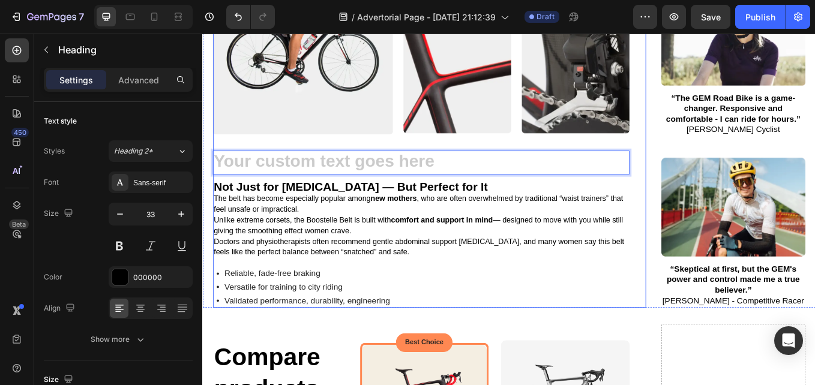
click at [483, 206] on strong "Not Just for [MEDICAL_DATA] — But Perfect for It" at bounding box center [376, 214] width 322 height 16
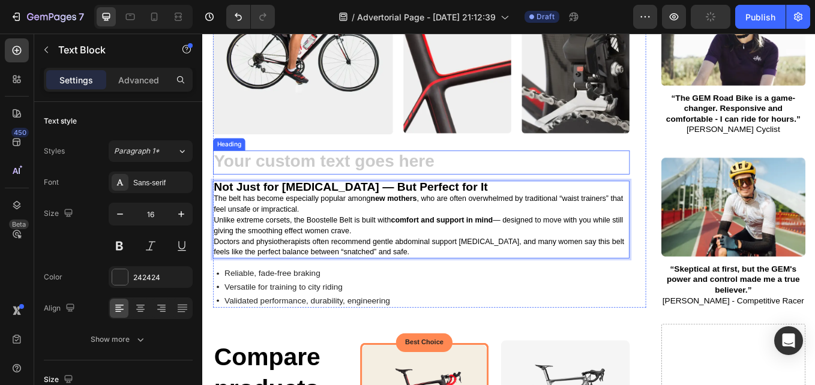
click at [471, 171] on h2 "Rich Text Editor. Editing area: main" at bounding box center [459, 185] width 490 height 28
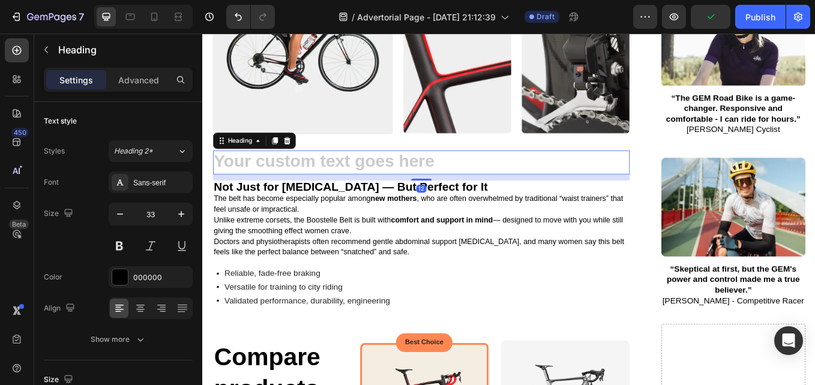
click at [300, 150] on div "Heading" at bounding box center [262, 159] width 97 height 19
click at [303, 155] on icon at bounding box center [302, 160] width 10 height 10
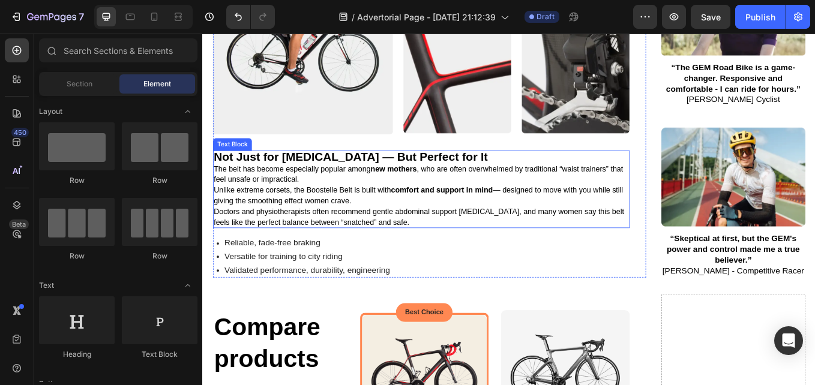
click at [309, 170] on strong "Not Just for [MEDICAL_DATA] — But Perfect for It" at bounding box center [376, 178] width 322 height 16
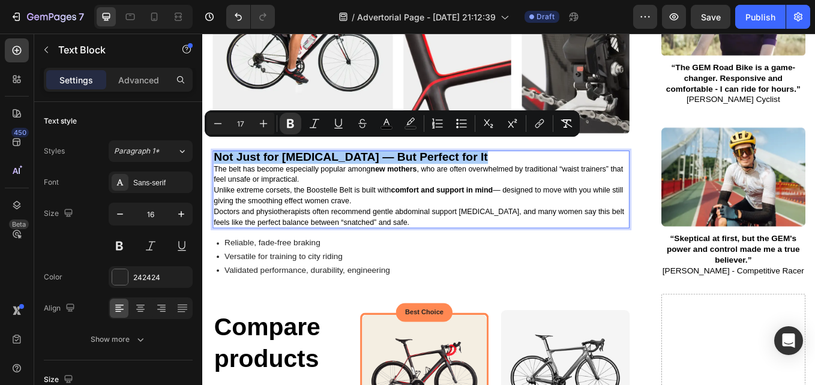
click at [246, 118] on input "17" at bounding box center [241, 123] width 24 height 14
type input "33"
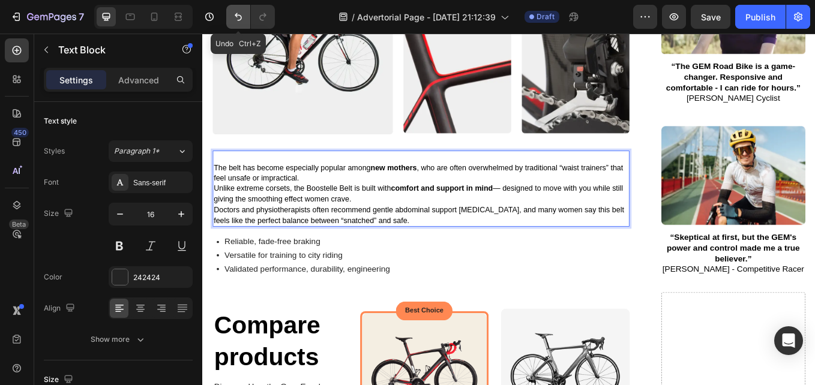
click at [240, 15] on icon "Undo/Redo" at bounding box center [238, 17] width 7 height 8
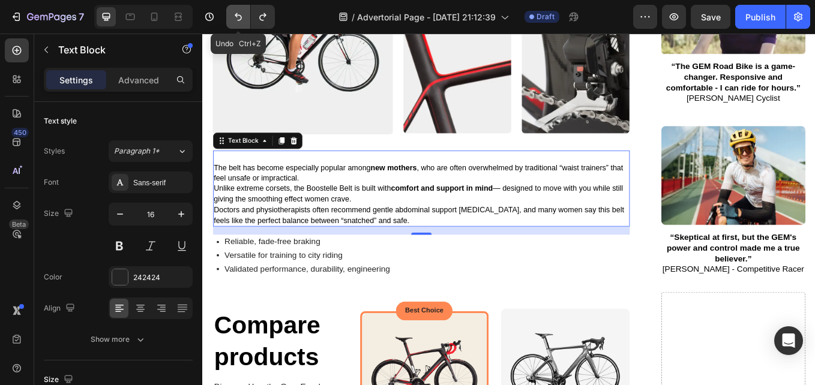
click at [244, 16] on icon "Undo/Redo" at bounding box center [238, 17] width 12 height 12
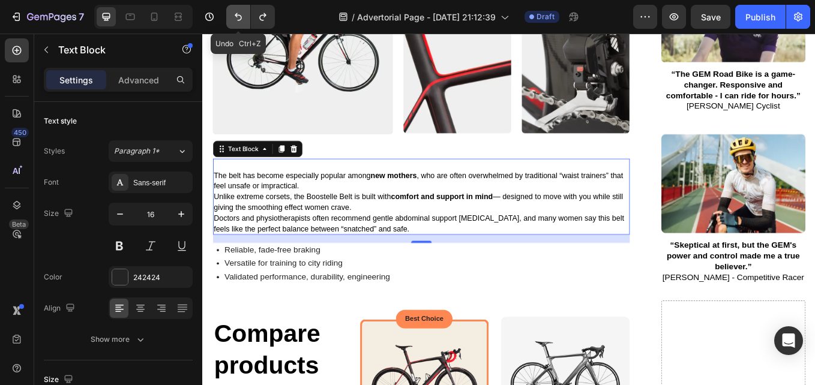
click at [239, 10] on button "Undo/Redo" at bounding box center [238, 17] width 24 height 24
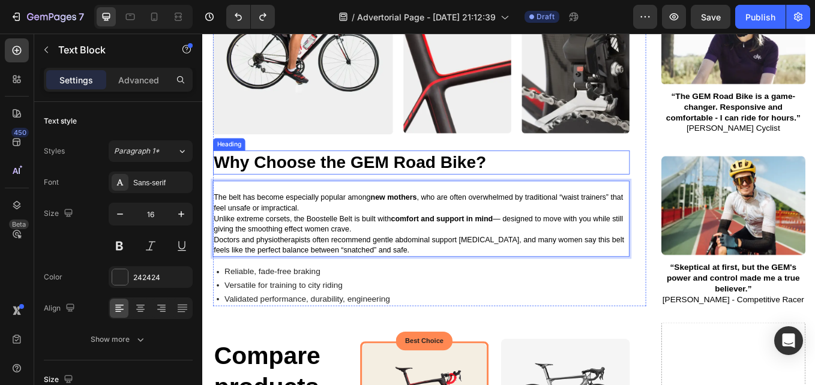
click at [294, 171] on h2 "Why Choose the GEM Road Bike?" at bounding box center [459, 185] width 490 height 28
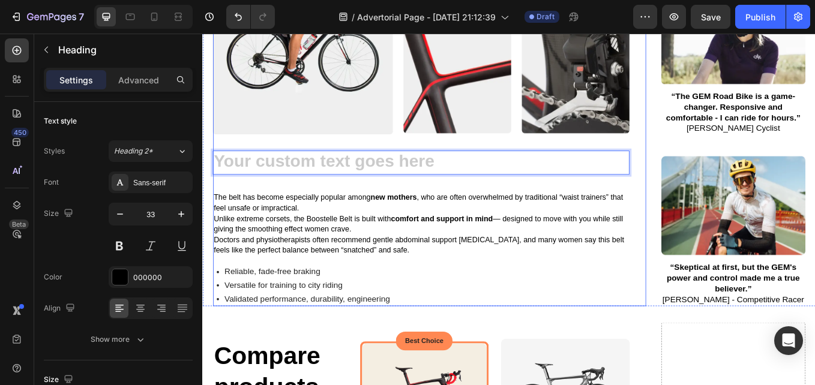
click at [305, 208] on p "Rich Text Editor. Editing area: main" at bounding box center [458, 214] width 487 height 13
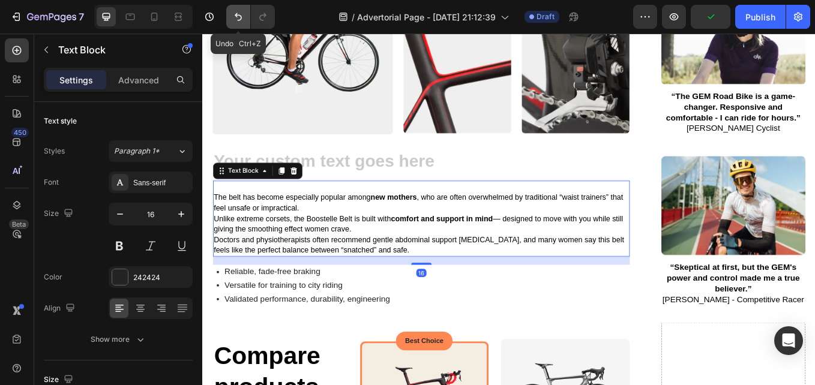
click at [241, 13] on icon "Undo/Redo" at bounding box center [238, 17] width 12 height 12
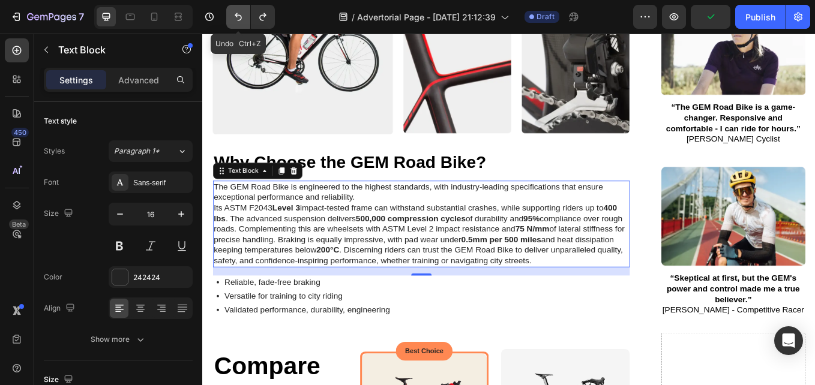
click at [241, 13] on icon "Undo/Redo" at bounding box center [238, 17] width 12 height 12
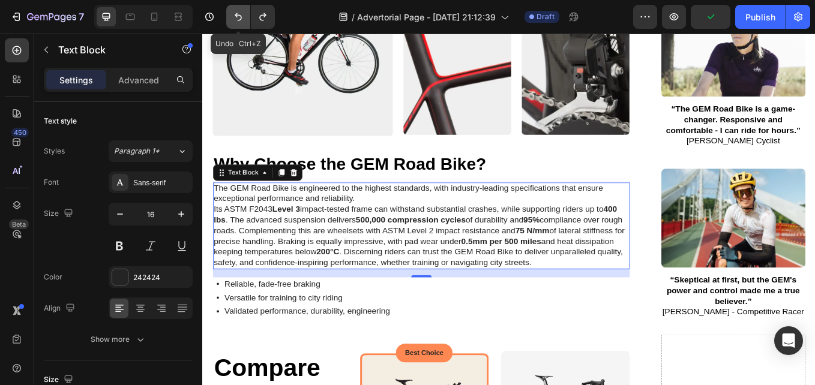
click at [241, 13] on icon "Undo/Redo" at bounding box center [238, 17] width 12 height 12
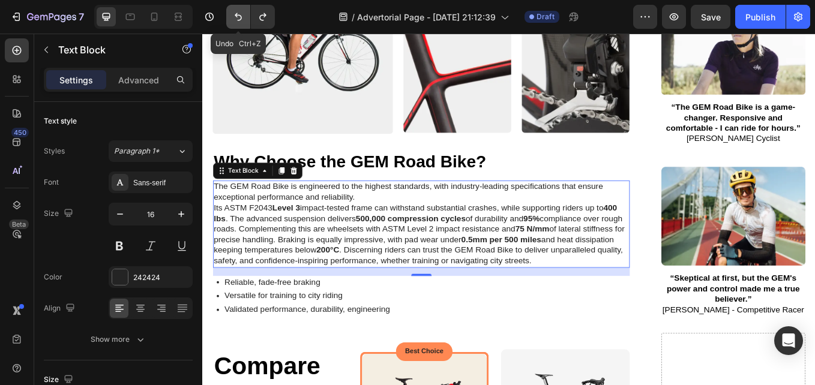
click at [241, 13] on icon "Undo/Redo" at bounding box center [238, 17] width 12 height 12
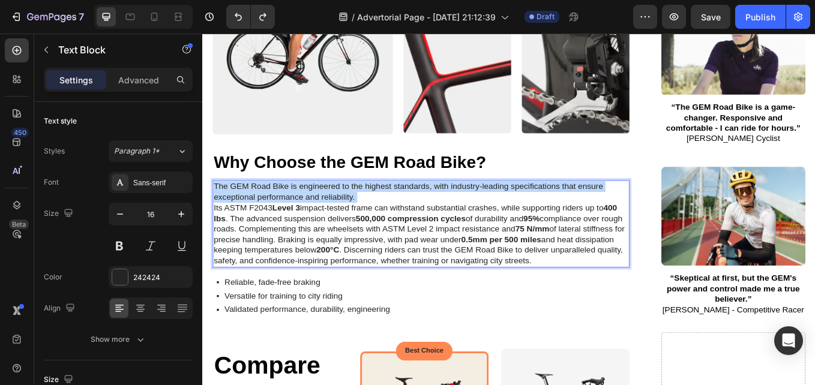
click at [251, 219] on p "The GEM Road Bike is engineered to the highest standards, with industry-leading…" at bounding box center [458, 257] width 487 height 100
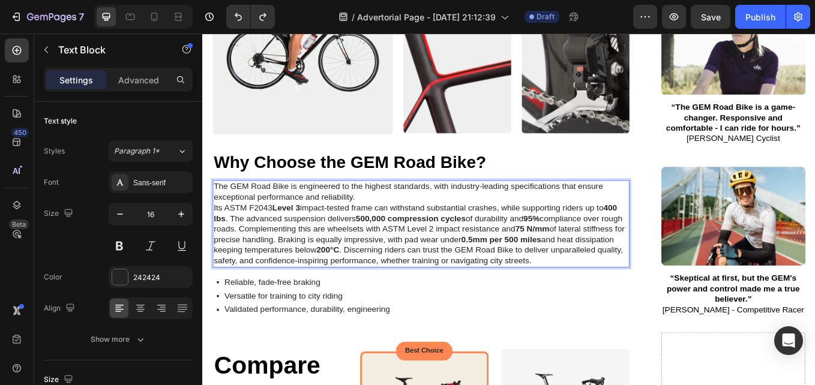
click at [251, 230] on p "The GEM Road Bike is engineered to the highest standards, with industry-leading…" at bounding box center [458, 257] width 487 height 100
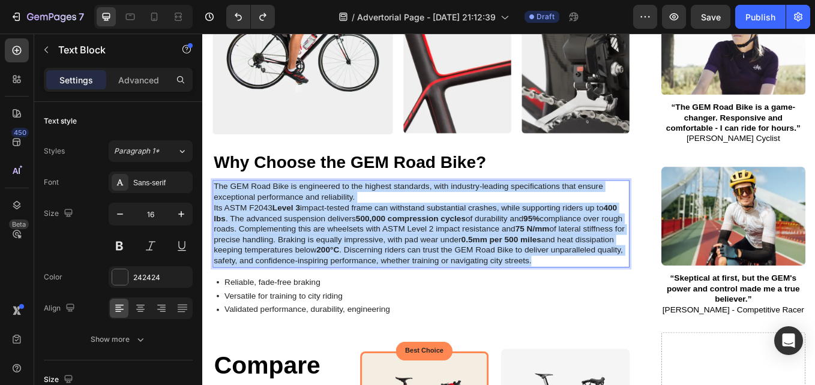
drag, startPoint x: 217, startPoint y: 200, endPoint x: 292, endPoint y: 302, distance: 126.3
click at [292, 302] on p "The GEM Road Bike is engineered to the highest standards, with industry-leading…" at bounding box center [458, 257] width 487 height 100
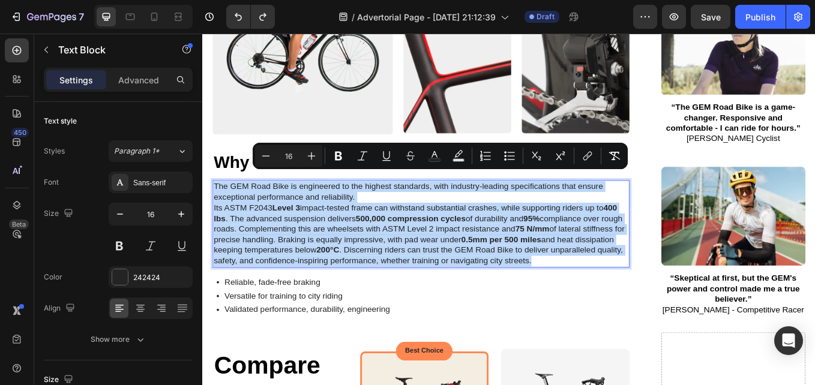
type input "11"
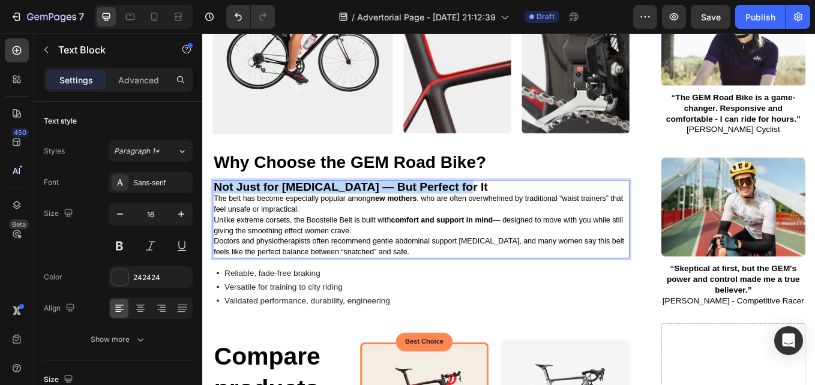
drag, startPoint x: 505, startPoint y: 199, endPoint x: 403, endPoint y: 212, distance: 102.2
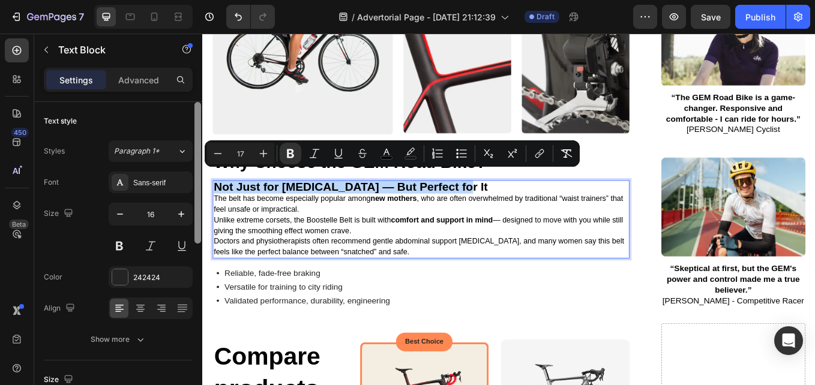
copy strong "Not Just for [MEDICAL_DATA] — But Perfect for It"
click at [301, 205] on strong "Not Just for [MEDICAL_DATA] — But Perfect for It" at bounding box center [376, 213] width 322 height 16
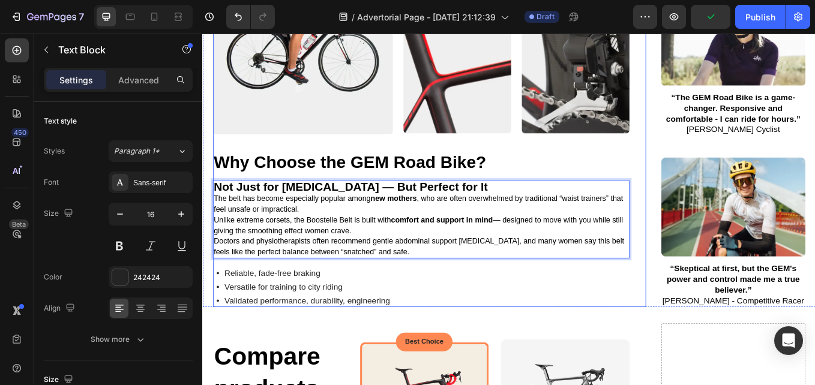
click at [283, 180] on h2 "Why Choose the GEM Road Bike?" at bounding box center [459, 185] width 490 height 28
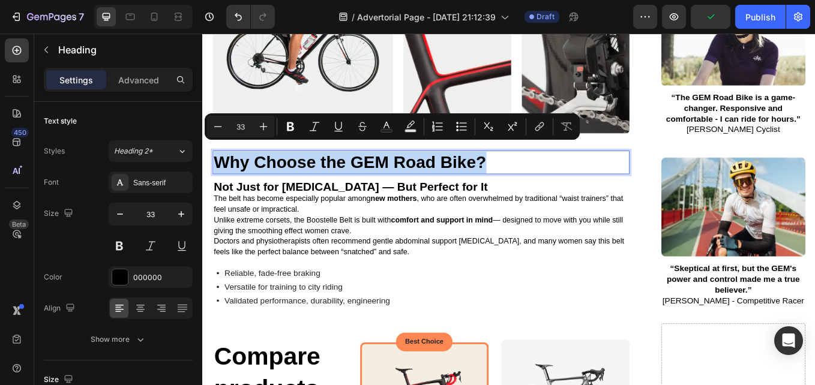
click at [283, 180] on p "Why Choose the GEM Road Bike?" at bounding box center [458, 185] width 487 height 26
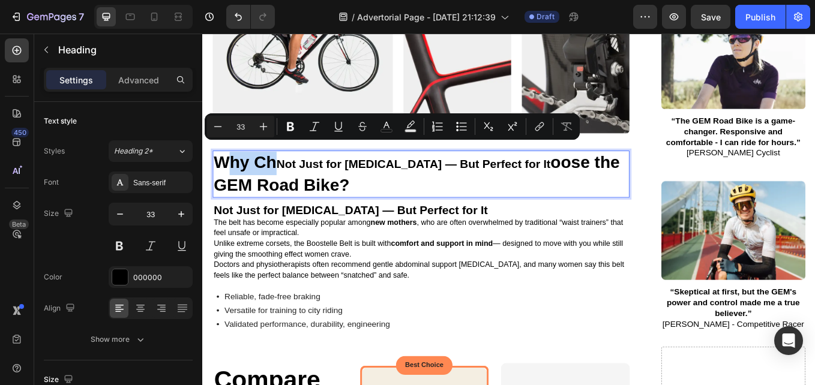
drag, startPoint x: 288, startPoint y: 169, endPoint x: 228, endPoint y: 179, distance: 60.8
click at [228, 179] on p "Why Ch Not Just for [MEDICAL_DATA] — But Perfect for It oose the GEM Road Bike?" at bounding box center [458, 198] width 487 height 53
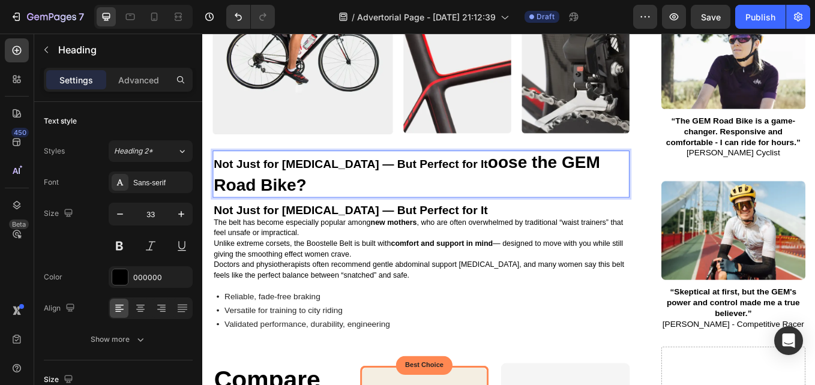
drag, startPoint x: 505, startPoint y: 169, endPoint x: 526, endPoint y: 189, distance: 28.9
click at [526, 189] on p "Not Just for [MEDICAL_DATA] — But Perfect for It oose the GEM Road Bike?" at bounding box center [458, 198] width 487 height 53
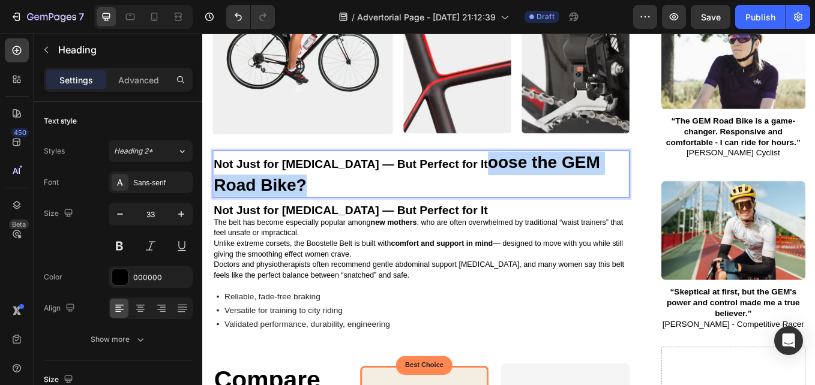
drag, startPoint x: 502, startPoint y: 175, endPoint x: 535, endPoint y: 205, distance: 44.6
click at [535, 205] on p "Not Just for [MEDICAL_DATA] — But Perfect for It oose the GEM Road Bike?" at bounding box center [458, 198] width 487 height 53
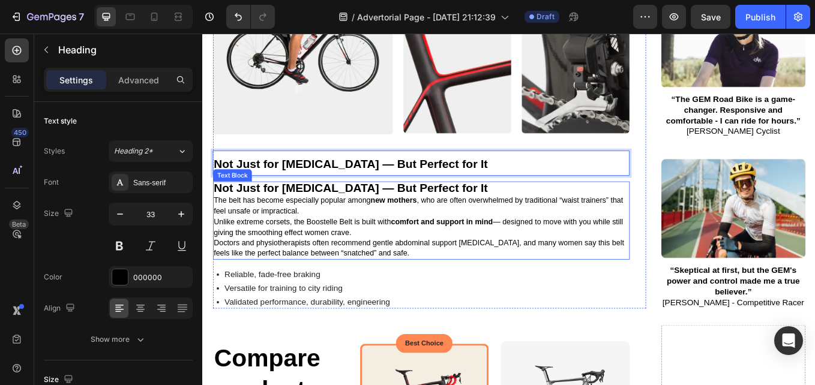
click at [505, 209] on p "Not Just for [MEDICAL_DATA] — But Perfect for It" at bounding box center [458, 216] width 487 height 14
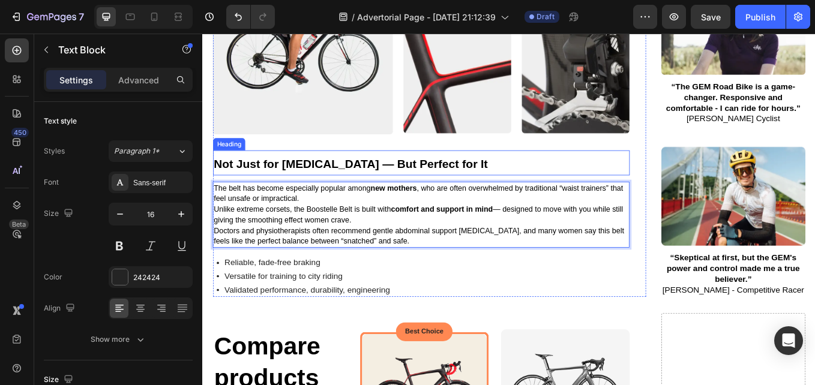
click at [418, 179] on strong "Not Just for [MEDICAL_DATA] — But Perfect for It" at bounding box center [376, 187] width 322 height 16
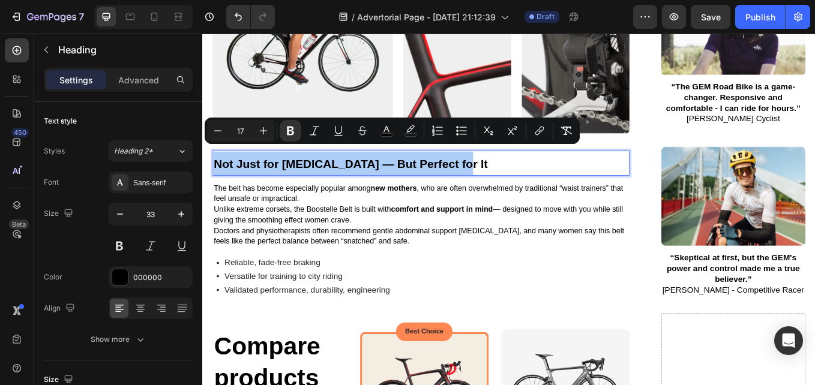
click at [243, 128] on input "17" at bounding box center [241, 131] width 24 height 14
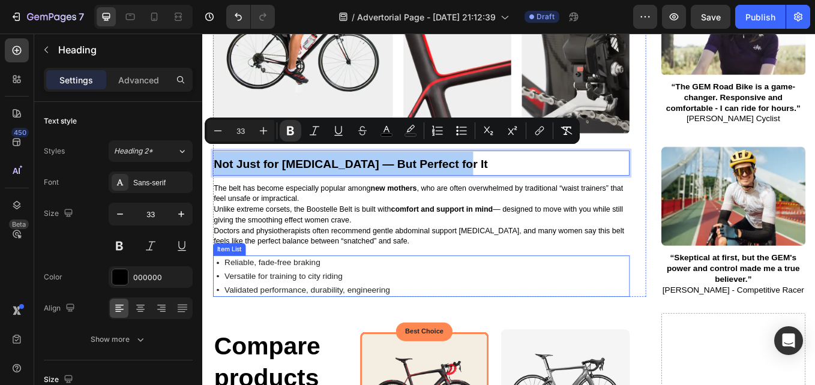
type input "33"
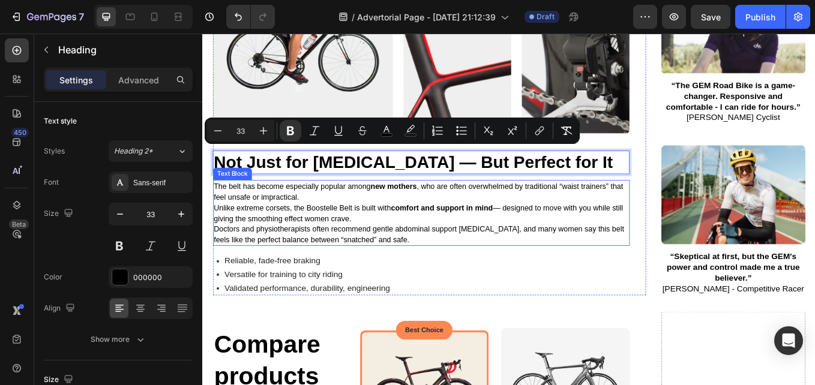
click at [525, 270] on p "Doctors and physiotherapists often recommend gentle abdominal support [MEDICAL_…" at bounding box center [458, 270] width 487 height 25
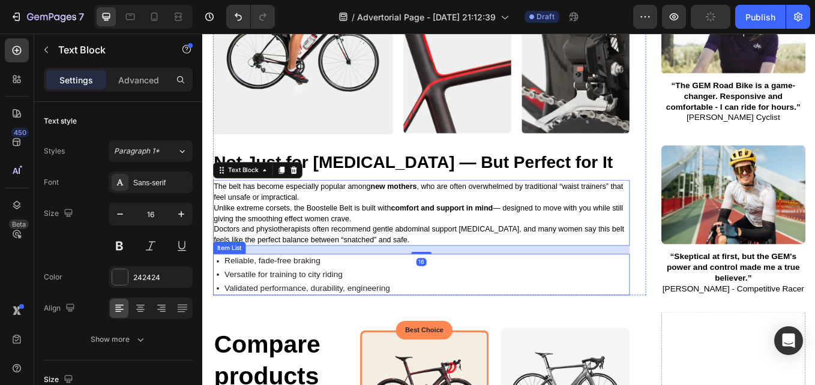
click at [480, 314] on div "Reliable, fade-free braking Versatile for training to city riding Validated per…" at bounding box center [459, 317] width 490 height 48
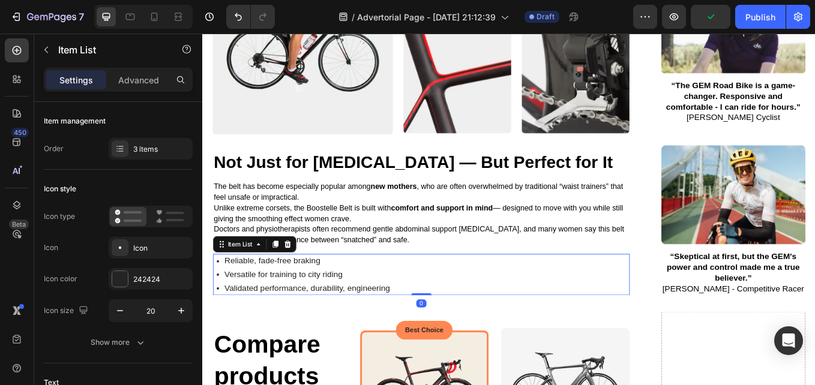
click at [402, 328] on div "Validated performance, durability, engineering" at bounding box center [325, 333] width 198 height 16
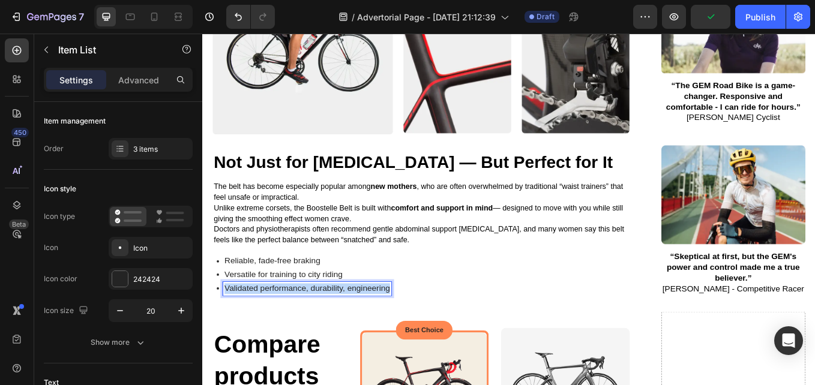
click at [402, 328] on div "Validated performance, durability, engineering" at bounding box center [325, 333] width 198 height 16
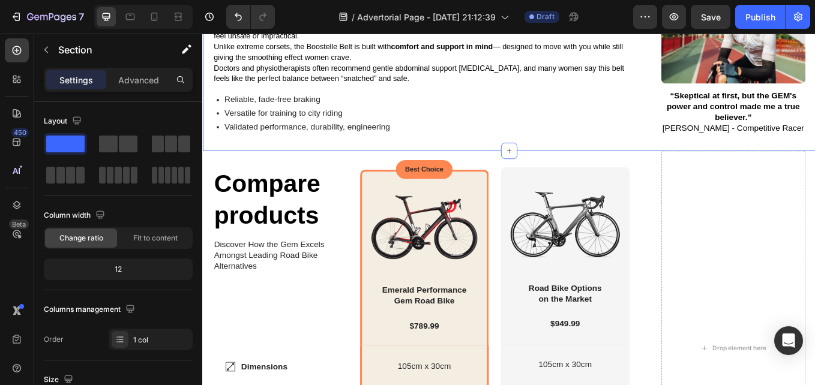
scroll to position [1623, 0]
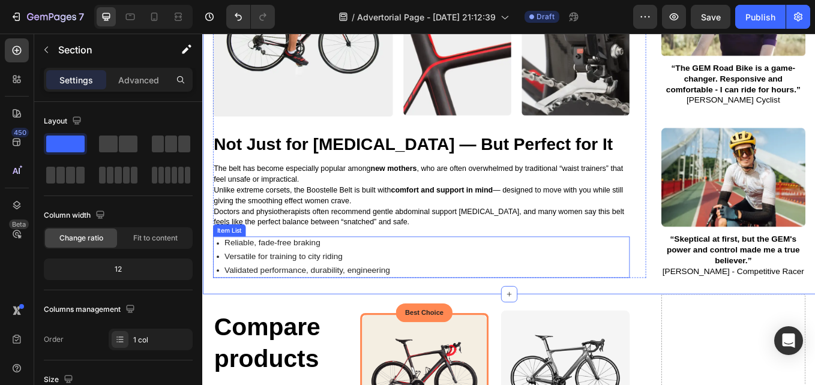
click at [455, 285] on div "Reliable, fade-free braking Versatile for training to city riding Validated per…" at bounding box center [459, 296] width 490 height 48
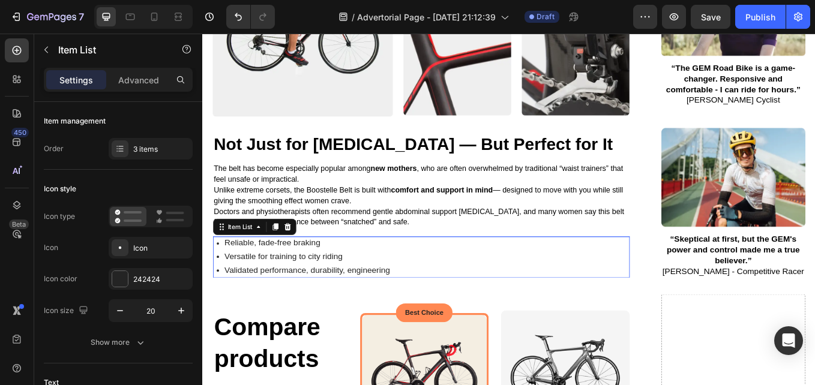
click at [455, 285] on div "Reliable, fade-free braking Versatile for training to city riding Validated per…" at bounding box center [459, 296] width 490 height 48
click at [435, 298] on div "Reliable, fade-free braking Versatile for training to city riding Validated per…" at bounding box center [459, 296] width 490 height 48
click at [425, 300] on div "Reliable, fade-free braking Versatile for training to city riding Validated per…" at bounding box center [459, 296] width 490 height 48
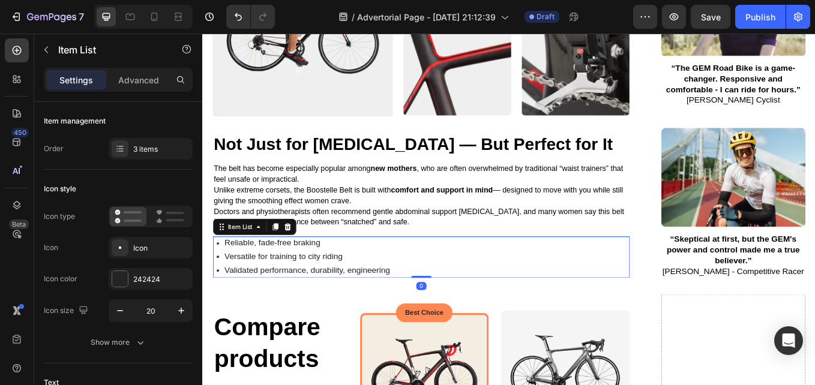
click at [425, 300] on div "Reliable, fade-free braking Versatile for training to city riding Validated per…" at bounding box center [459, 296] width 490 height 48
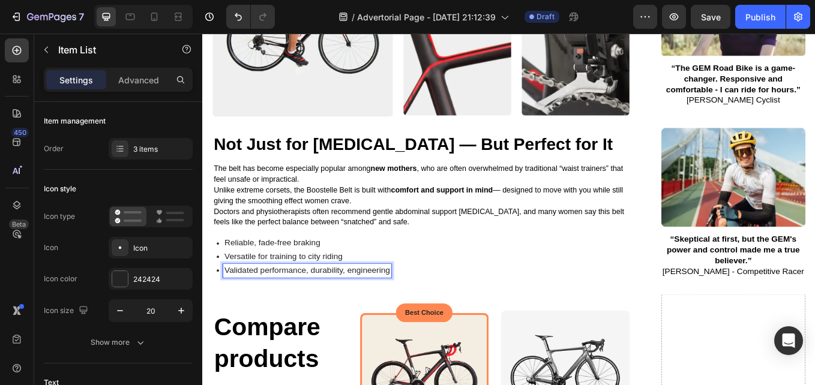
click at [429, 298] on div "Reliable, fade-free braking Versatile for training to city riding Validated per…" at bounding box center [459, 296] width 490 height 48
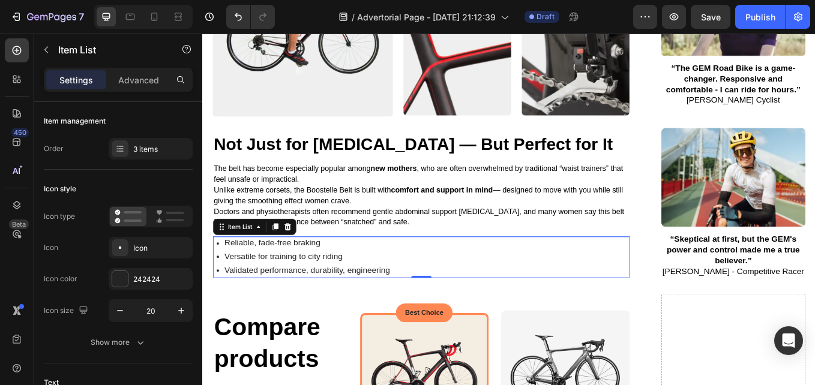
drag, startPoint x: 429, startPoint y: 298, endPoint x: 342, endPoint y: 294, distance: 86.5
drag, startPoint x: 342, startPoint y: 294, endPoint x: 281, endPoint y: 261, distance: 69.8
click at [281, 272] on div "Reliable, fade-free braking" at bounding box center [325, 280] width 198 height 16
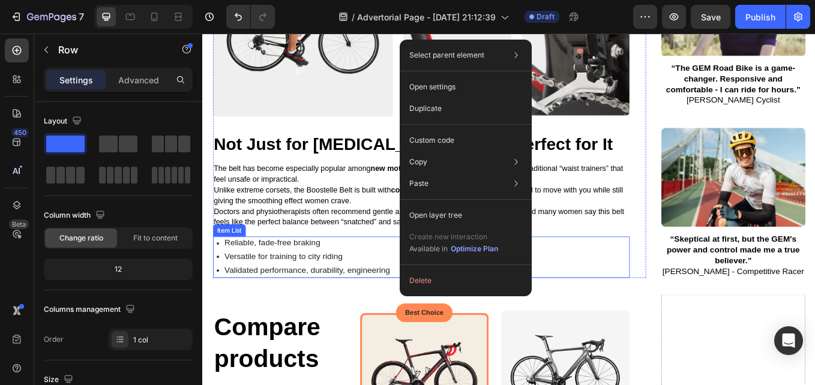
click at [669, 292] on div "Reliable, fade-free braking Versatile for training to city riding Validated per…" at bounding box center [459, 296] width 490 height 48
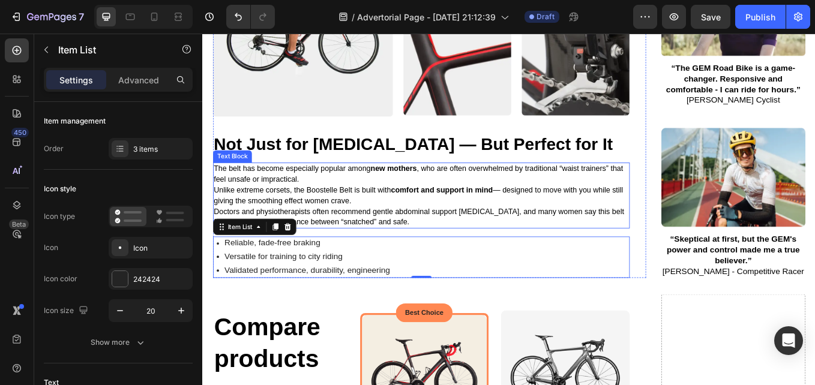
click at [482, 241] on p "Doctors and physiotherapists often recommend gentle abdominal support [MEDICAL_…" at bounding box center [458, 249] width 487 height 25
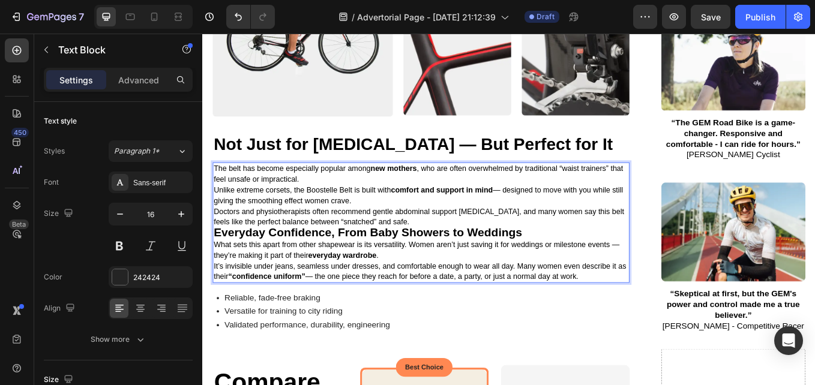
click at [438, 241] on p "Doctors and physiotherapists often recommend gentle abdominal support [MEDICAL_…" at bounding box center [458, 249] width 487 height 25
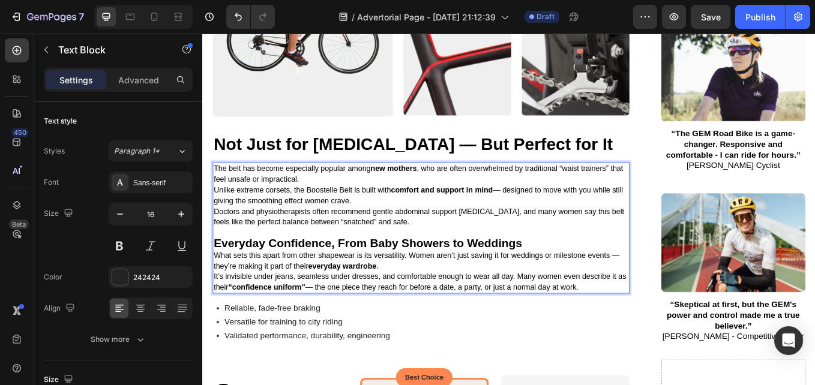
click at [244, 272] on strong "Everyday Confidence, From Baby Showers to Weddings" at bounding box center [396, 280] width 363 height 16
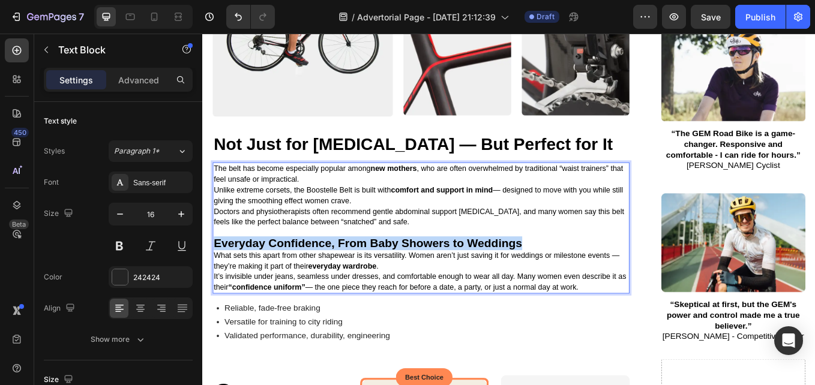
click at [244, 272] on strong "Everyday Confidence, From Baby Showers to Weddings" at bounding box center [396, 280] width 363 height 16
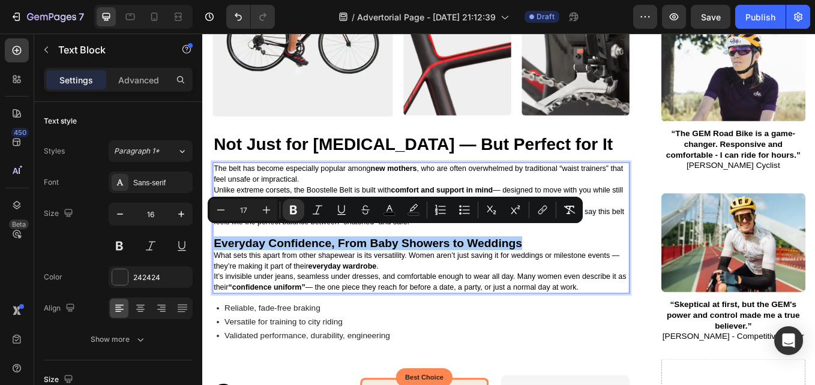
click at [248, 208] on input "17" at bounding box center [244, 210] width 24 height 14
type input "33"
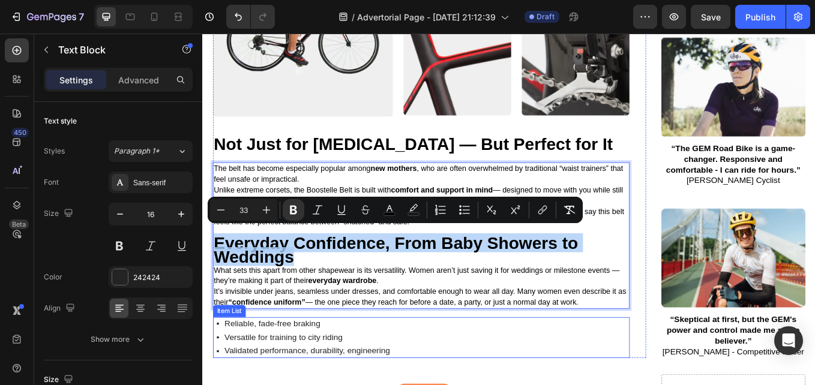
click at [461, 341] on span "It’s invisible under jeans, seamless under dresses, and comfortable enough to w…" at bounding box center [457, 343] width 485 height 22
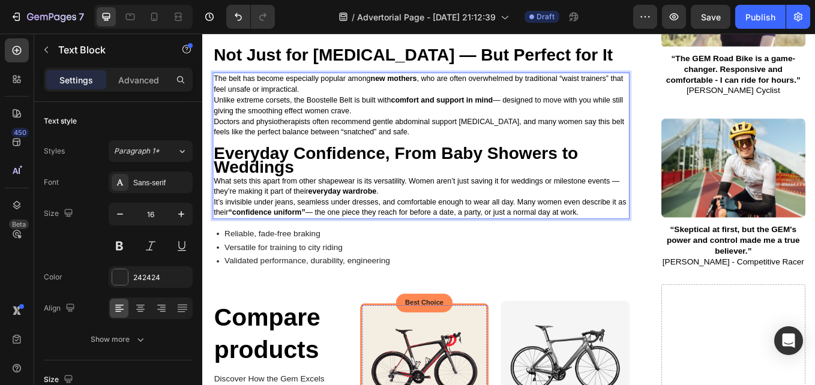
scroll to position [1707, 0]
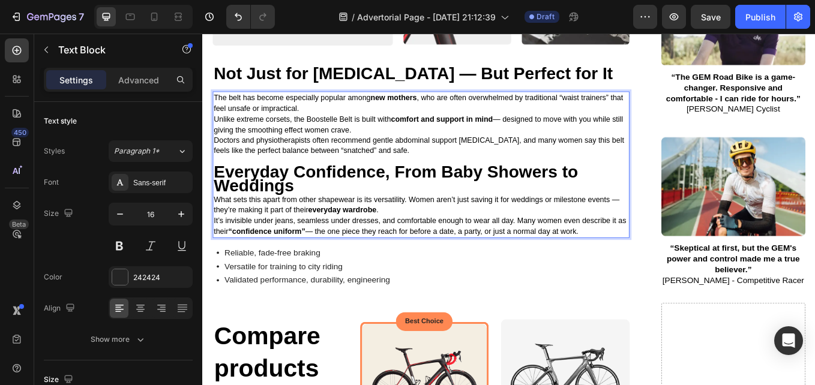
click at [322, 200] on p "Everyday Confidence, From Baby Showers to Weddings" at bounding box center [458, 206] width 487 height 32
click at [652, 190] on p "Everyday Confidence, From Baby Showers to Weddings" at bounding box center [458, 206] width 487 height 32
click at [519, 224] on span "What sets this apart from other shapewear is its versatility. Women aren’t just…" at bounding box center [453, 235] width 477 height 22
click at [225, 163] on span "Doctors and physiotherapists often recommend gentle abdominal support [MEDICAL_…" at bounding box center [456, 165] width 483 height 22
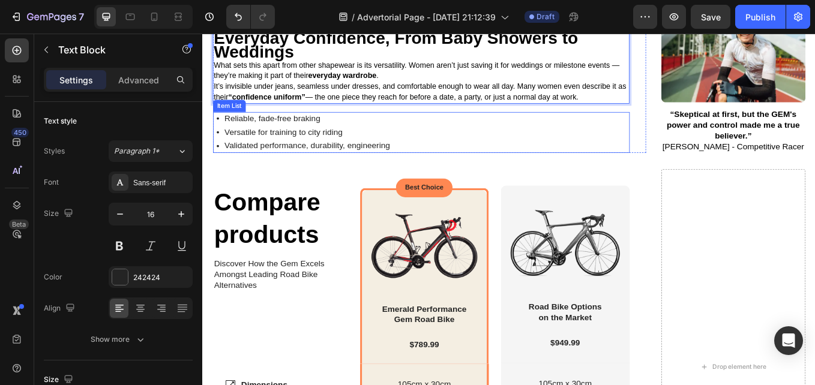
click at [498, 149] on div "Reliable, fade-free braking Versatile for training to city riding Validated per…" at bounding box center [459, 149] width 490 height 48
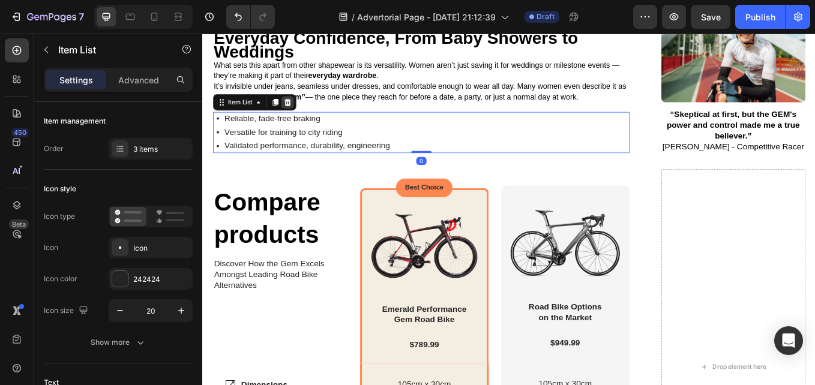
click at [304, 110] on icon at bounding box center [302, 114] width 8 height 8
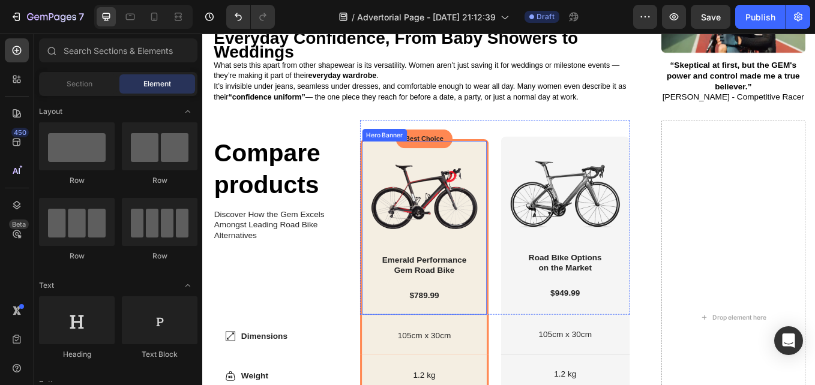
scroll to position [1783, 0]
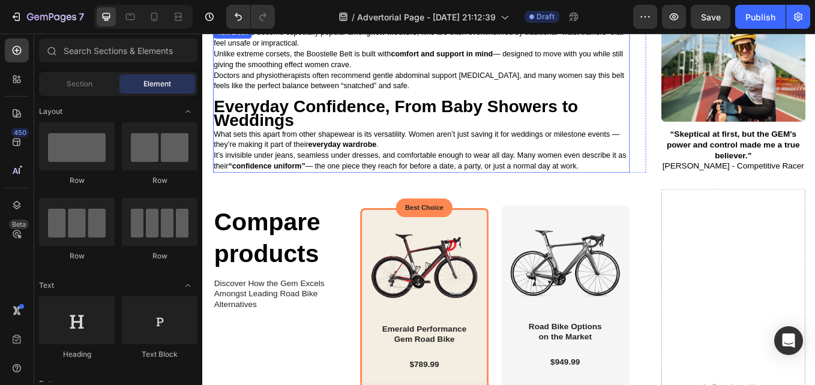
click at [688, 175] on p "It’s invisible under jeans, seamless under dresses, and comfortable enough to w…" at bounding box center [458, 182] width 487 height 25
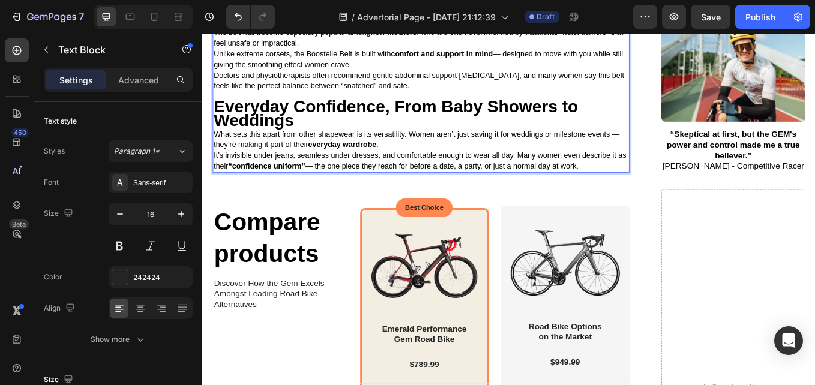
click at [641, 130] on p "Weddings" at bounding box center [458, 138] width 487 height 16
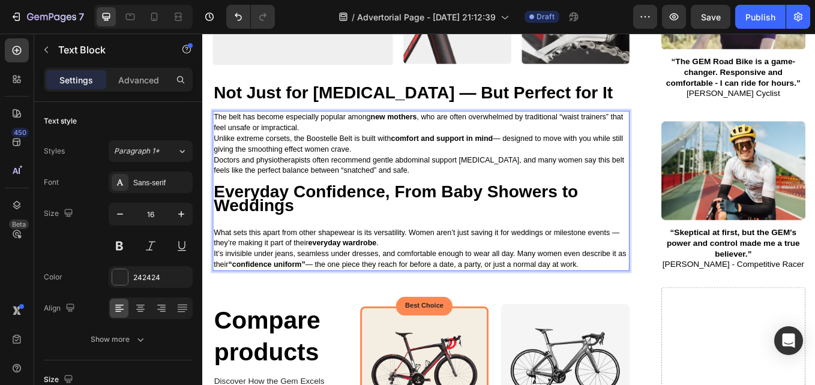
scroll to position [1683, 0]
click at [388, 230] on p "Weddings" at bounding box center [458, 238] width 487 height 16
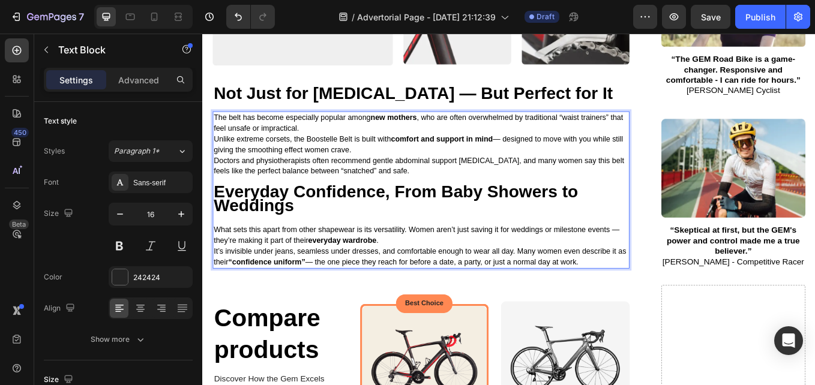
click at [268, 222] on strong "Everyday Confidence, From Baby Showers to Weddings" at bounding box center [429, 227] width 428 height 38
click at [367, 231] on p "Everyday Confidence, From Baby Showers to Weddings" at bounding box center [458, 230] width 487 height 32
click at [678, 289] on p "It’s invisible under jeans, seamless under dresses, and comfortable enough to w…" at bounding box center [458, 295] width 487 height 25
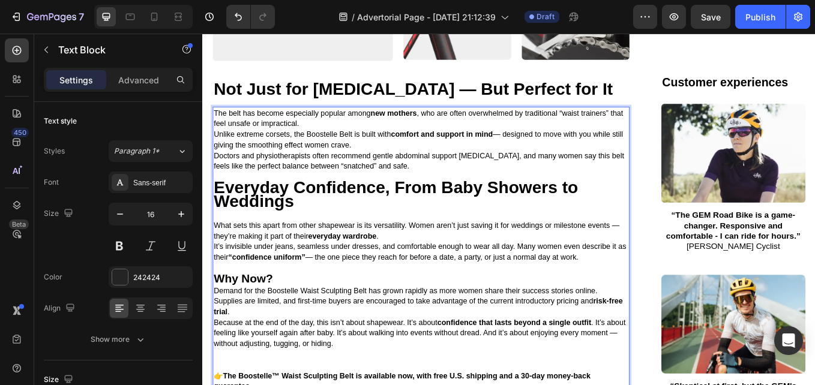
scroll to position [1734, 0]
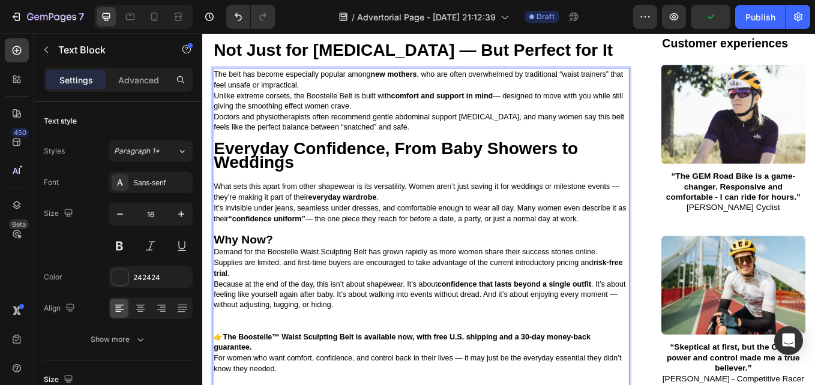
click at [280, 359] on p "Rich Text Editor. Editing area: main" at bounding box center [458, 365] width 487 height 13
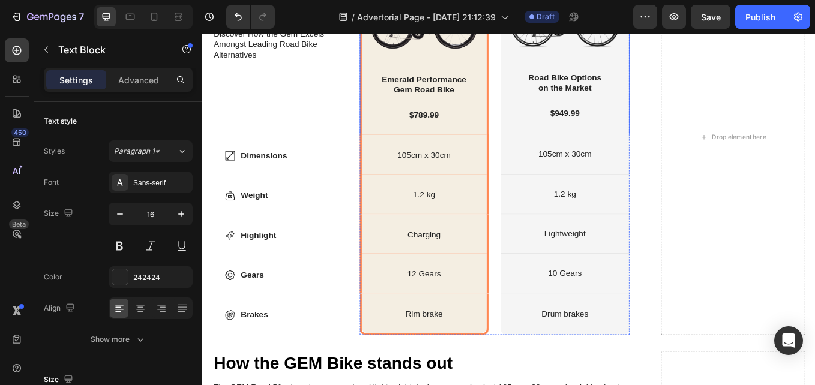
scroll to position [2364, 0]
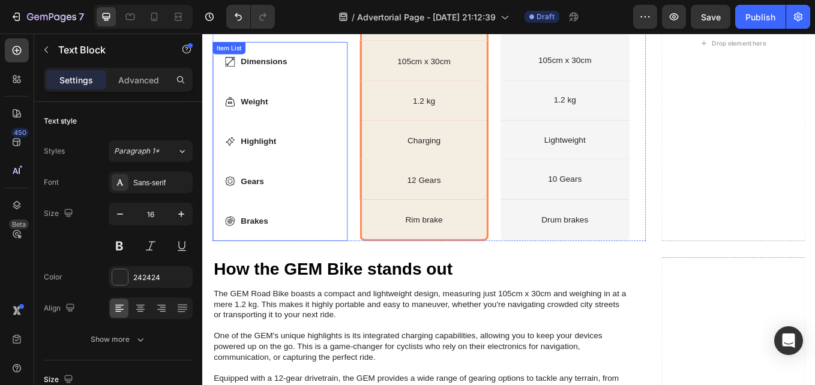
click at [349, 266] on div "Dimensions Weight Highlight Gears Brakes" at bounding box center [293, 160] width 158 height 234
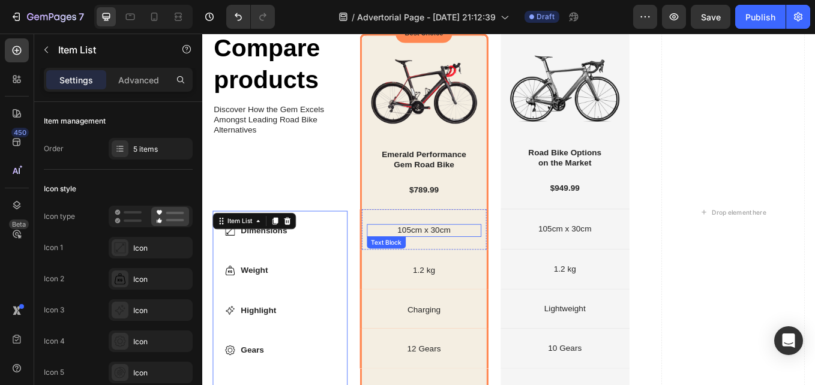
scroll to position [2378, 0]
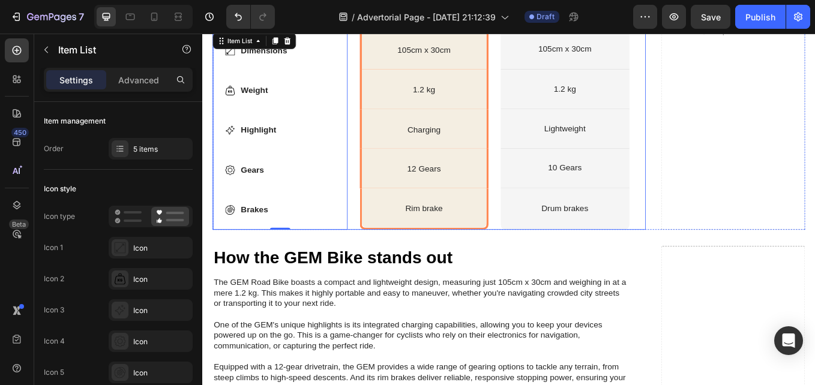
click at [711, 253] on div "Compare products Heading Discover How the Gem Excels Amongst Leading Road Bike …" at bounding box center [468, 32] width 509 height 465
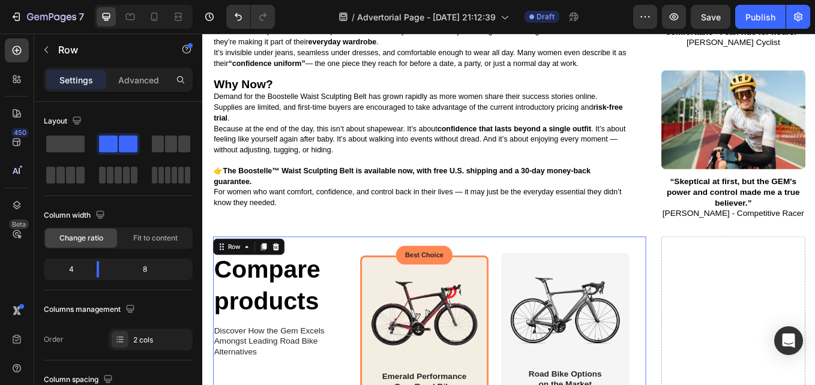
scroll to position [1816, 0]
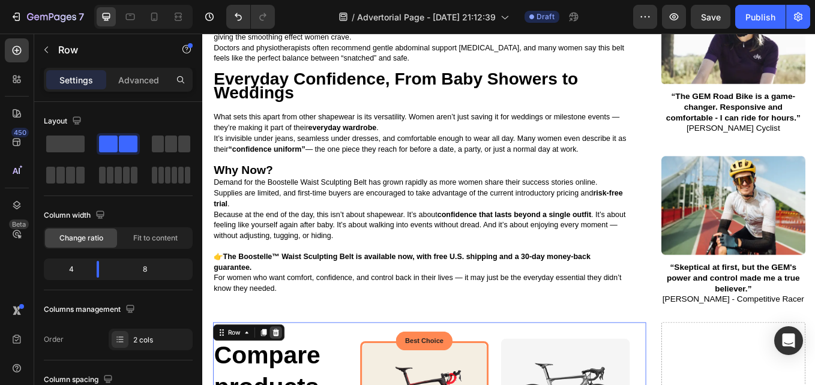
click at [290, 381] on icon at bounding box center [289, 385] width 8 height 8
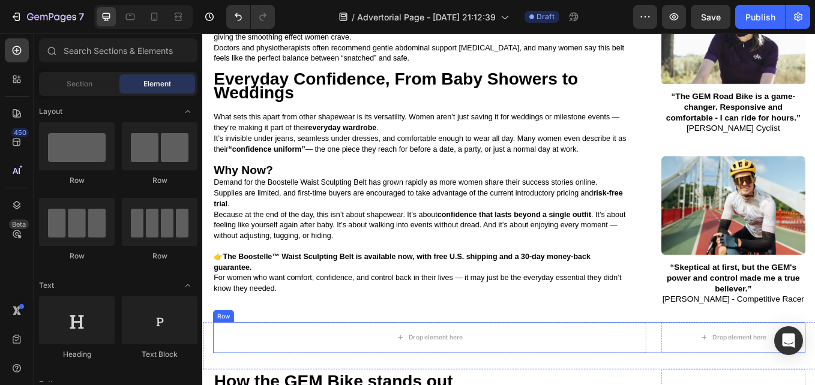
scroll to position [1987, 0]
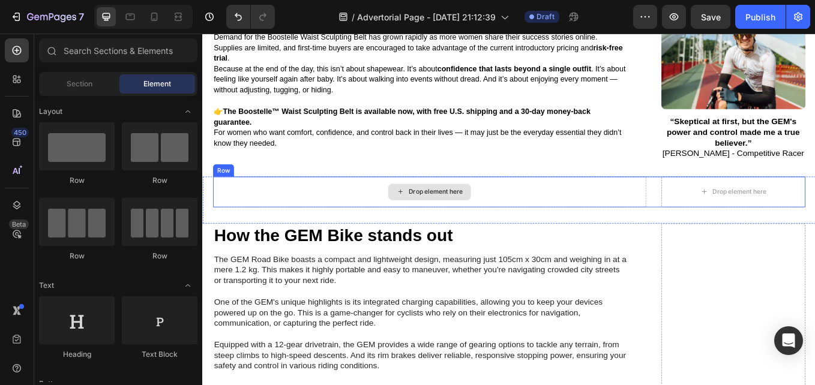
click at [597, 207] on div "Drop element here" at bounding box center [468, 220] width 509 height 36
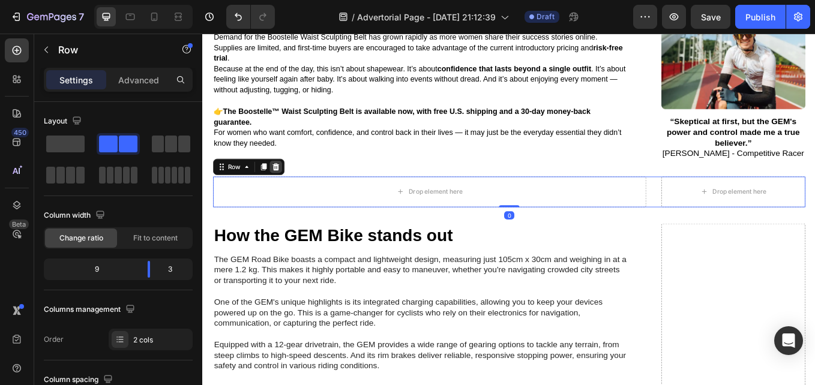
click at [292, 185] on icon at bounding box center [288, 190] width 10 height 10
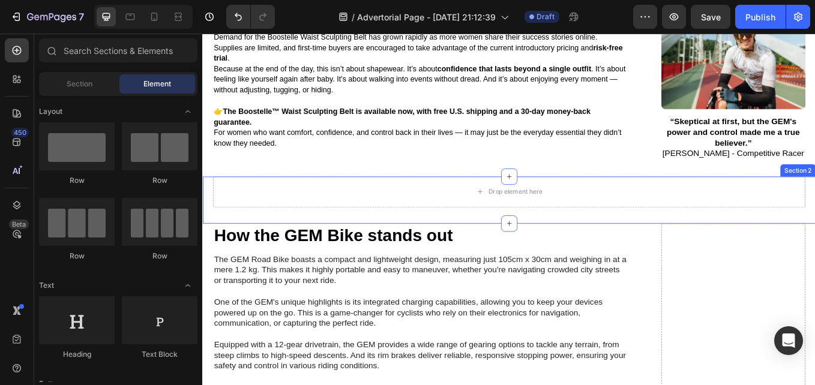
click at [614, 229] on div "Drop element here Section 2" at bounding box center [562, 229] width 720 height 55
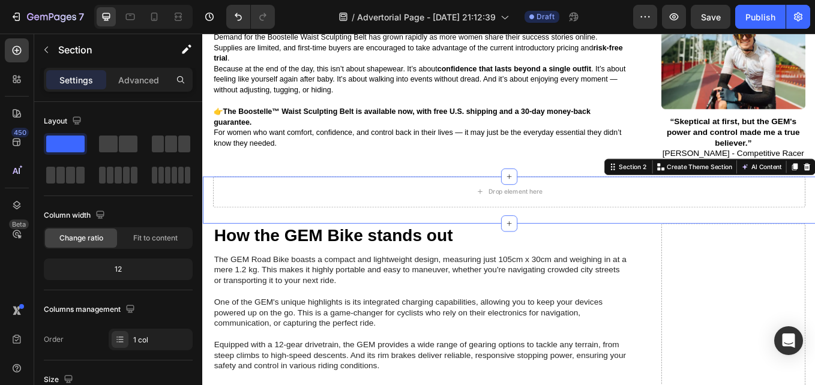
click at [815, 181] on div "Section 2 You can create reusable sections Create Theme Section AI Content Writ…" at bounding box center [798, 190] width 249 height 19
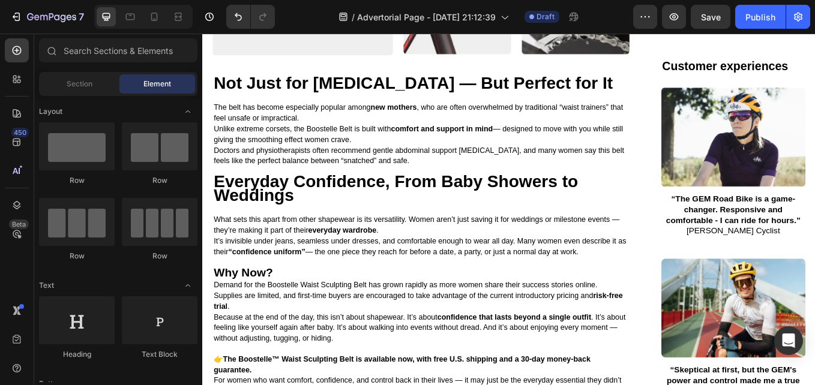
scroll to position [1794, 0]
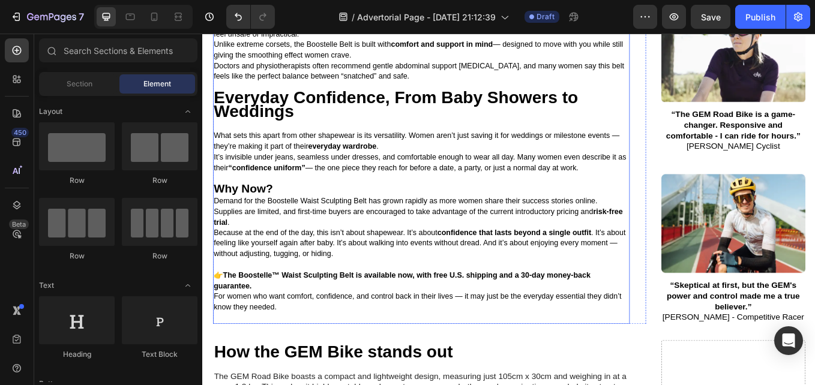
click at [264, 208] on strong "Why Now?" at bounding box center [250, 216] width 70 height 16
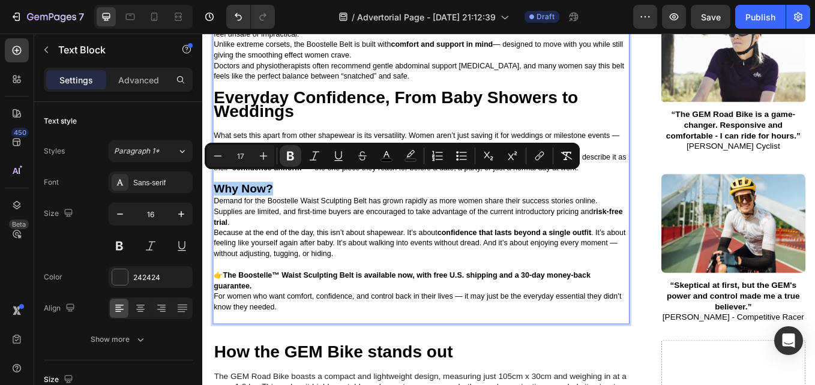
click at [236, 153] on input "17" at bounding box center [241, 156] width 24 height 14
type input "33"
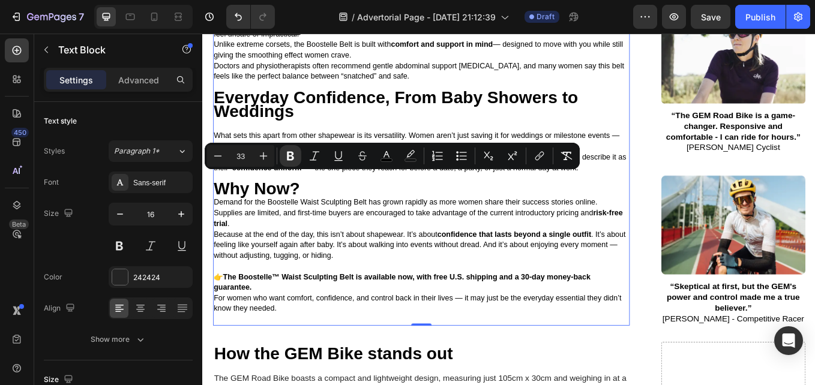
click at [310, 301] on p "Rich Text Editor. Editing area: main" at bounding box center [458, 307] width 487 height 13
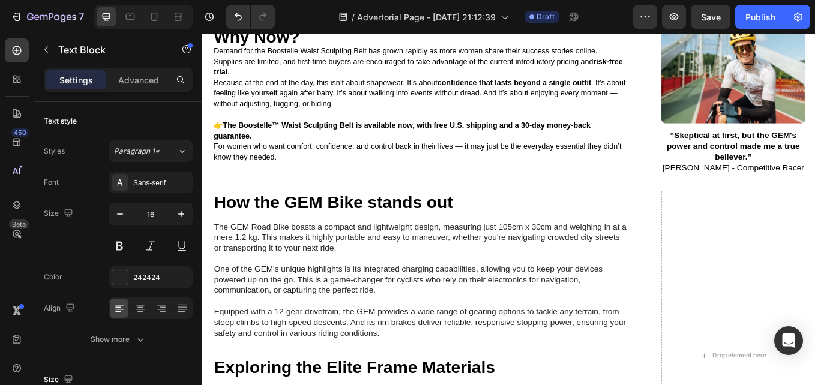
scroll to position [1973, 0]
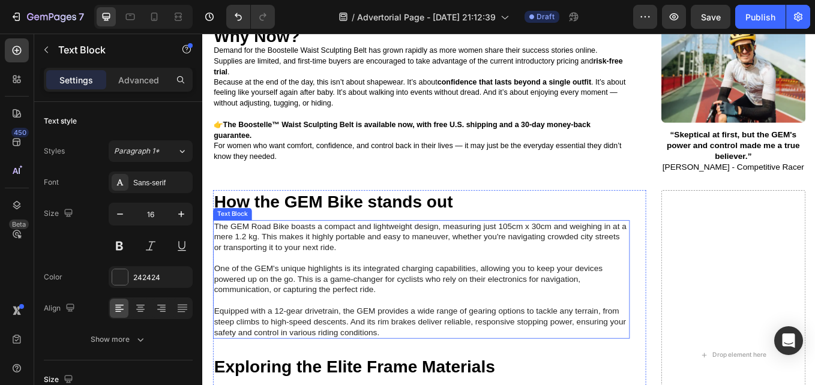
click at [287, 254] on p "The GEM Road Bike boasts a compact and lightweight design, measuring just 105cm…" at bounding box center [458, 322] width 487 height 137
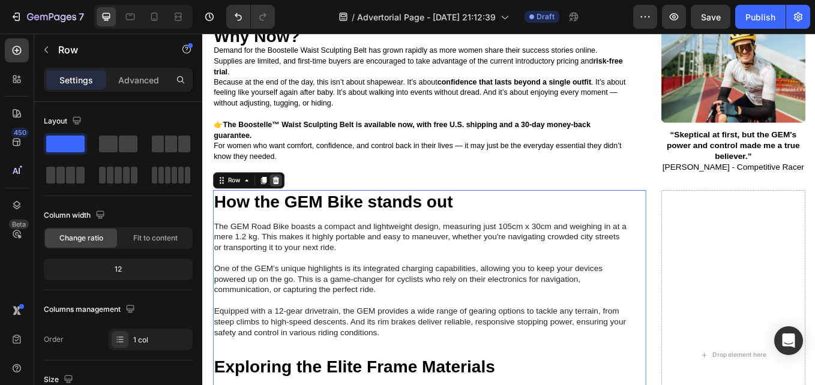
click at [293, 199] on div at bounding box center [288, 206] width 14 height 14
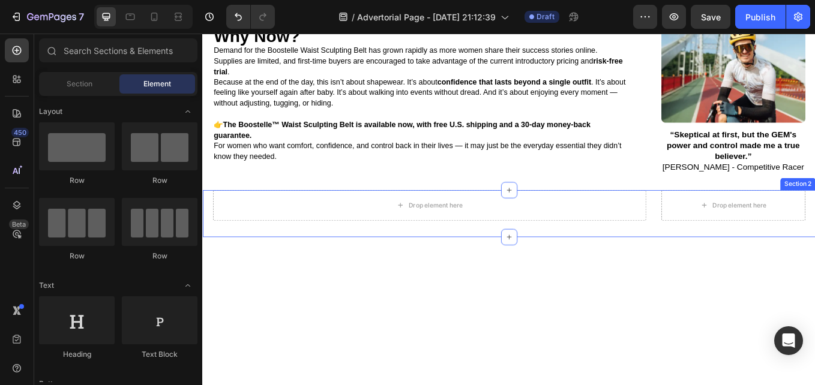
click at [696, 255] on div "Drop element here Drop element here Row Section 2" at bounding box center [562, 244] width 720 height 55
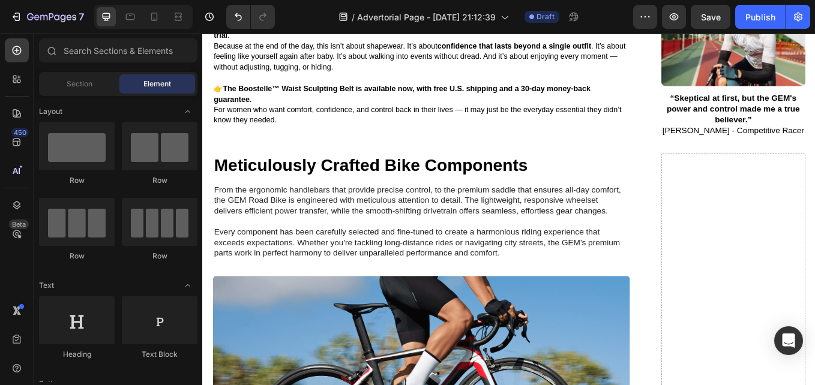
scroll to position [2019, 0]
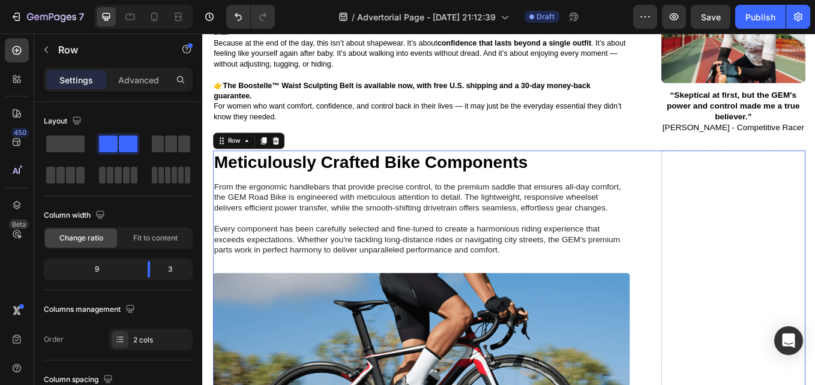
click at [295, 150] on div "Row" at bounding box center [256, 159] width 84 height 19
click at [289, 155] on icon at bounding box center [289, 159] width 8 height 8
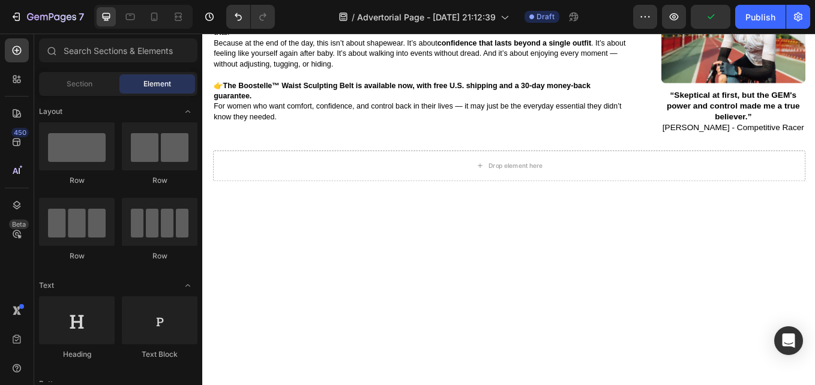
click at [623, 207] on div "Drop element here Section 2" at bounding box center [562, 198] width 720 height 55
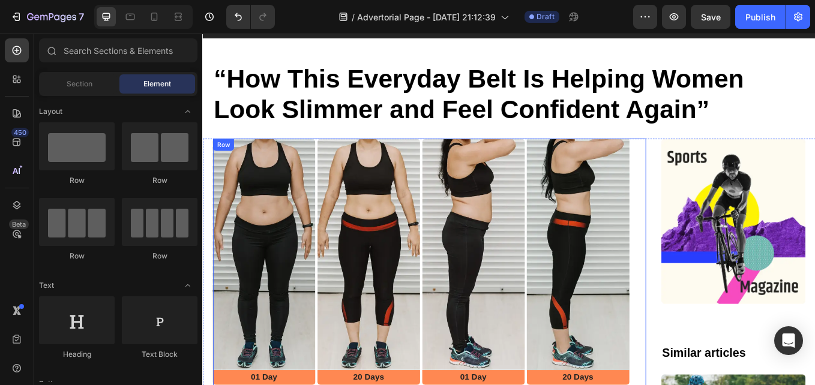
scroll to position [47, 0]
